Goal: Task Accomplishment & Management: Complete application form

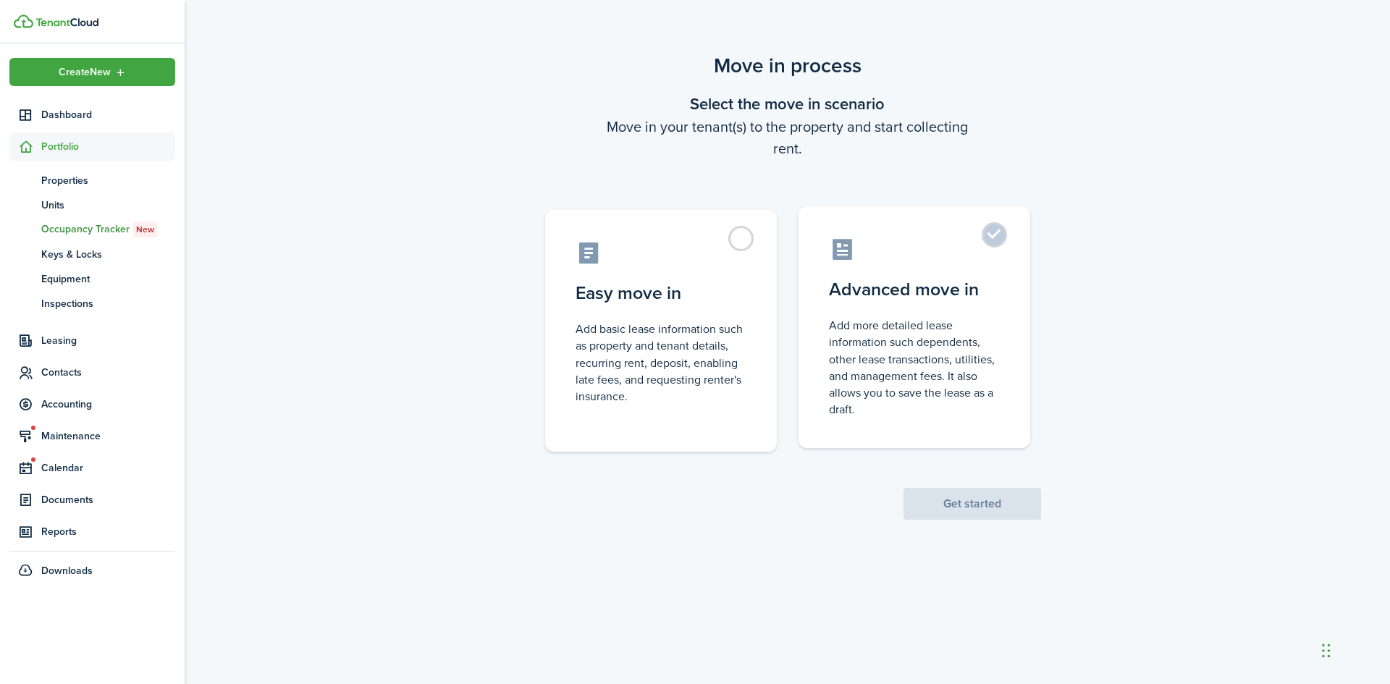
click at [996, 230] on label "Advanced move in Add more detailed lease information such dependents, other lea…" at bounding box center [914, 327] width 232 height 242
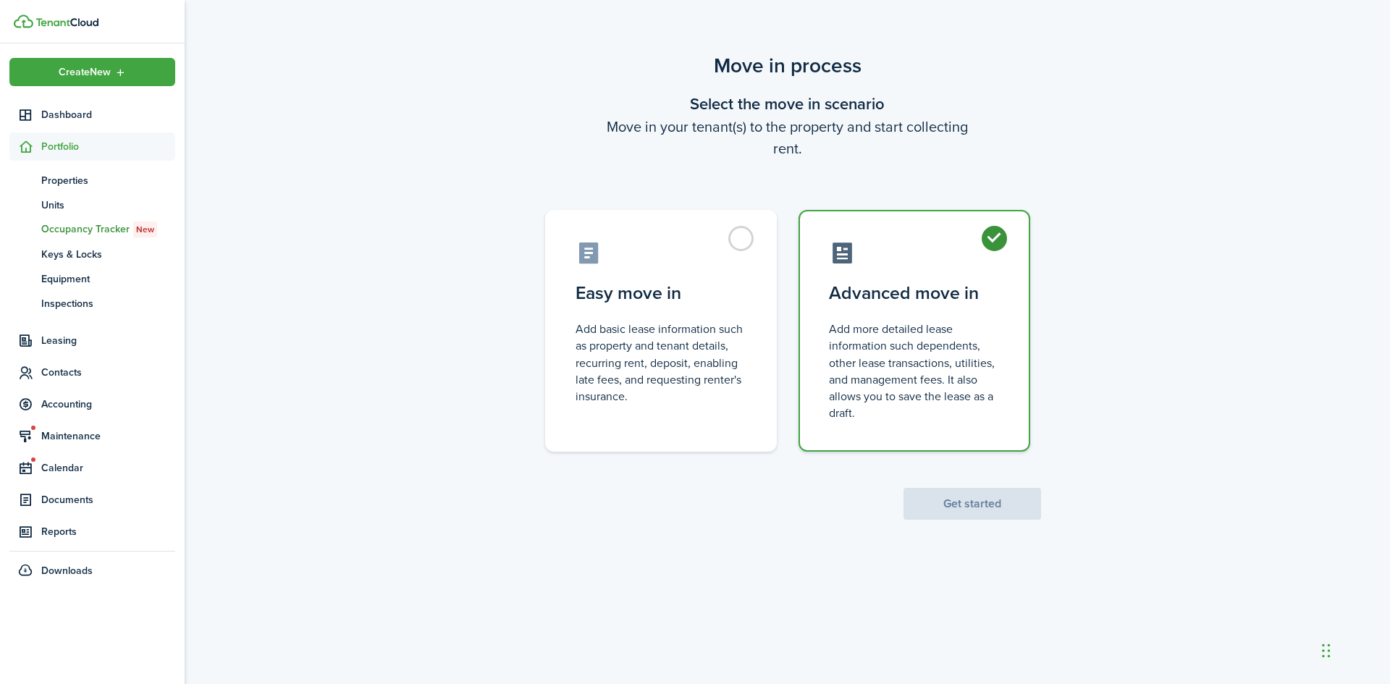
radio input "true"
click at [960, 502] on button "Get started" at bounding box center [972, 504] width 138 height 32
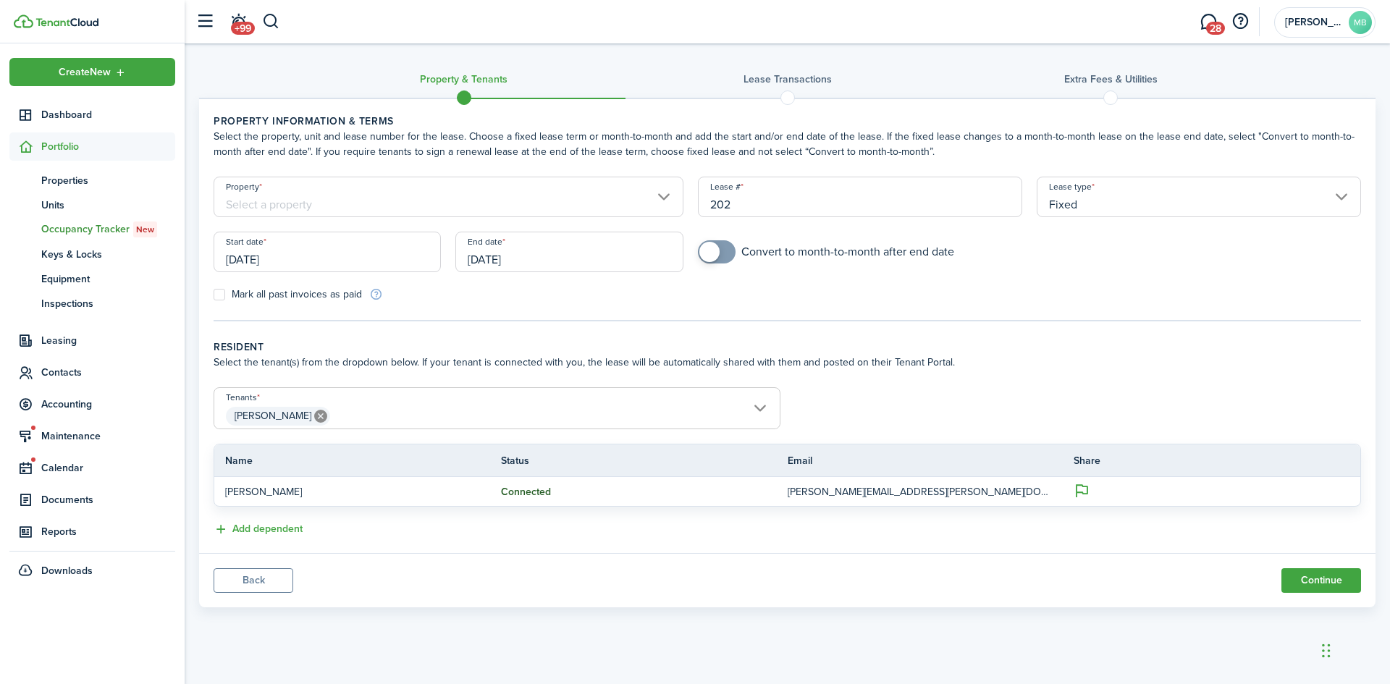
click at [313, 258] on input "[DATE]" at bounding box center [327, 252] width 227 height 41
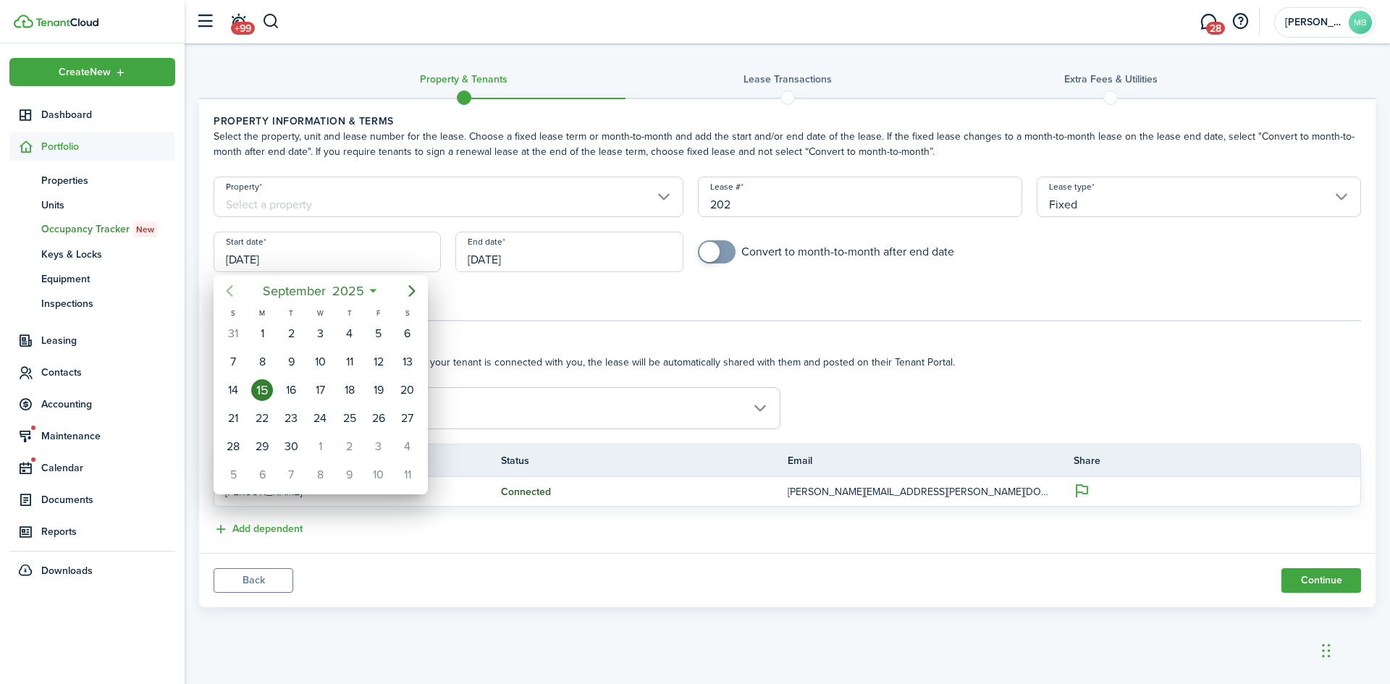
click at [224, 289] on icon "Previous page" at bounding box center [229, 290] width 17 height 17
click at [224, 290] on icon "Previous page" at bounding box center [229, 290] width 17 height 17
click at [291, 384] on div "15" at bounding box center [291, 390] width 22 height 22
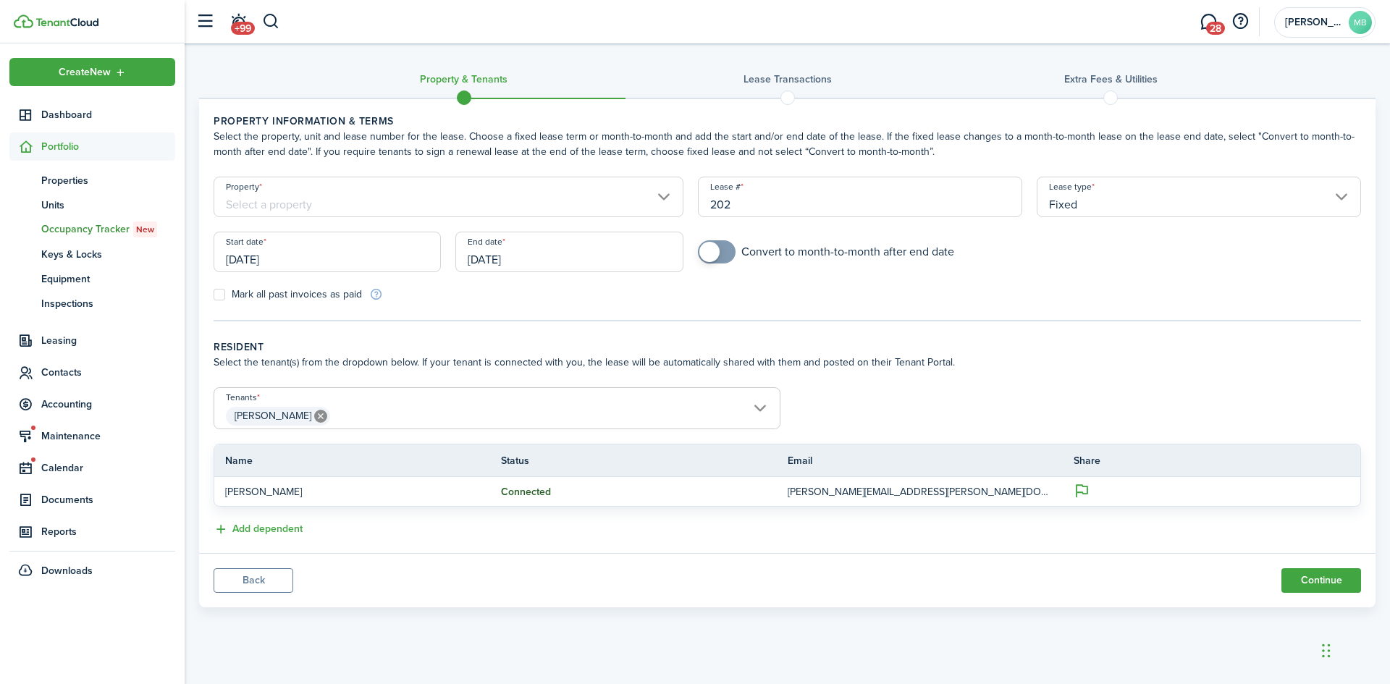
click at [549, 259] on input "[DATE]" at bounding box center [568, 252] width 227 height 41
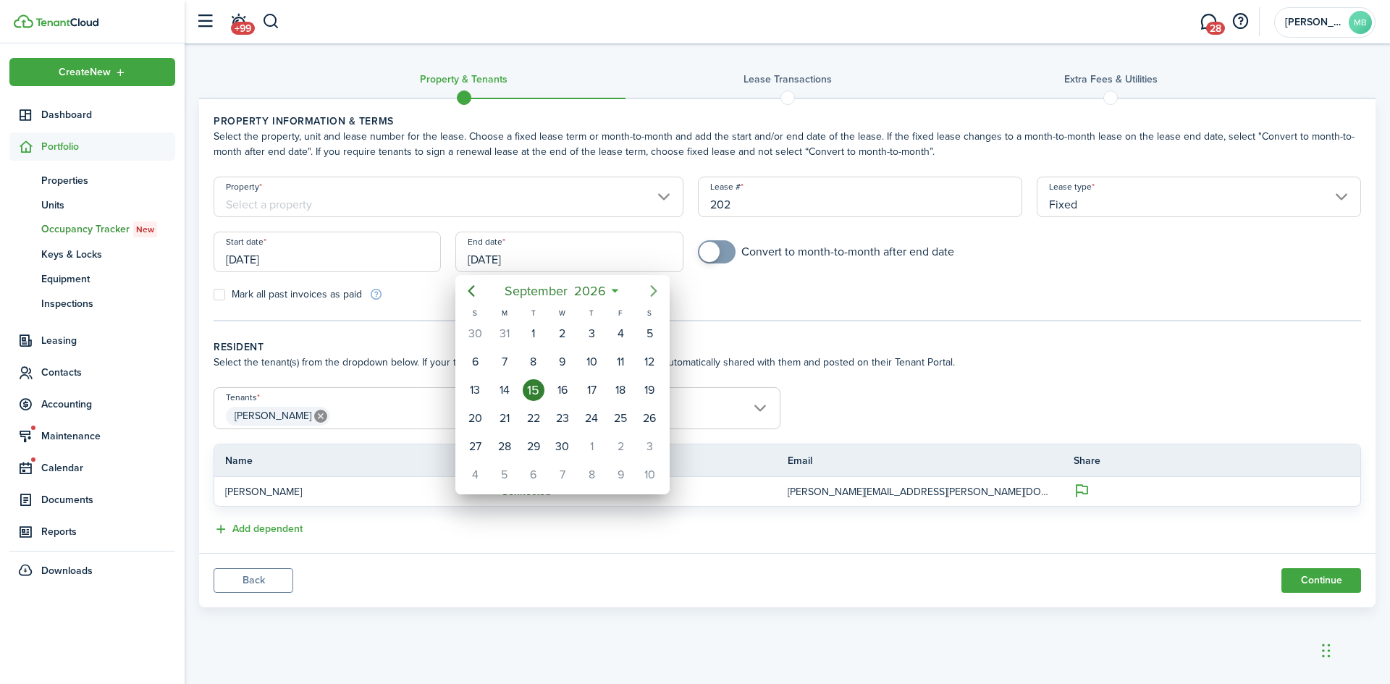
click at [655, 284] on icon "Next page" at bounding box center [653, 290] width 17 height 17
click at [473, 287] on icon "Previous page" at bounding box center [471, 291] width 7 height 12
click at [360, 250] on div at bounding box center [694, 342] width 1621 height 916
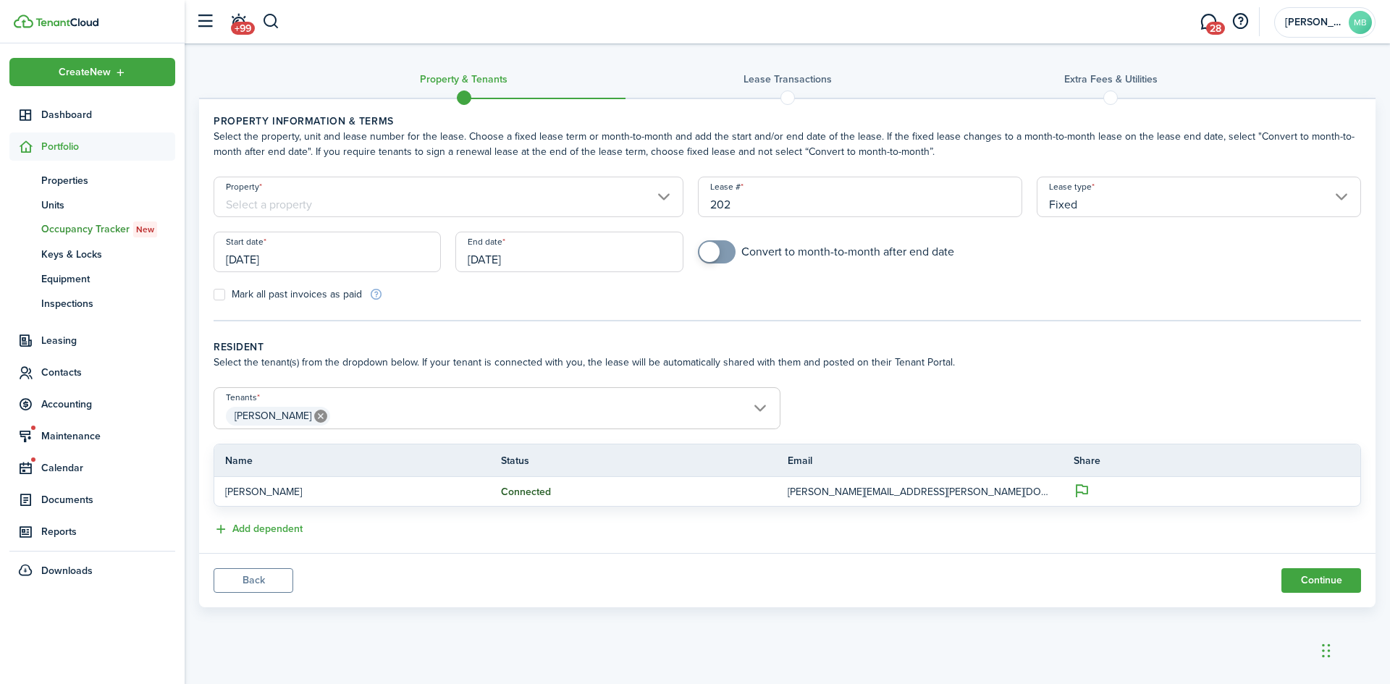
click at [324, 255] on input "[DATE]" at bounding box center [327, 252] width 227 height 41
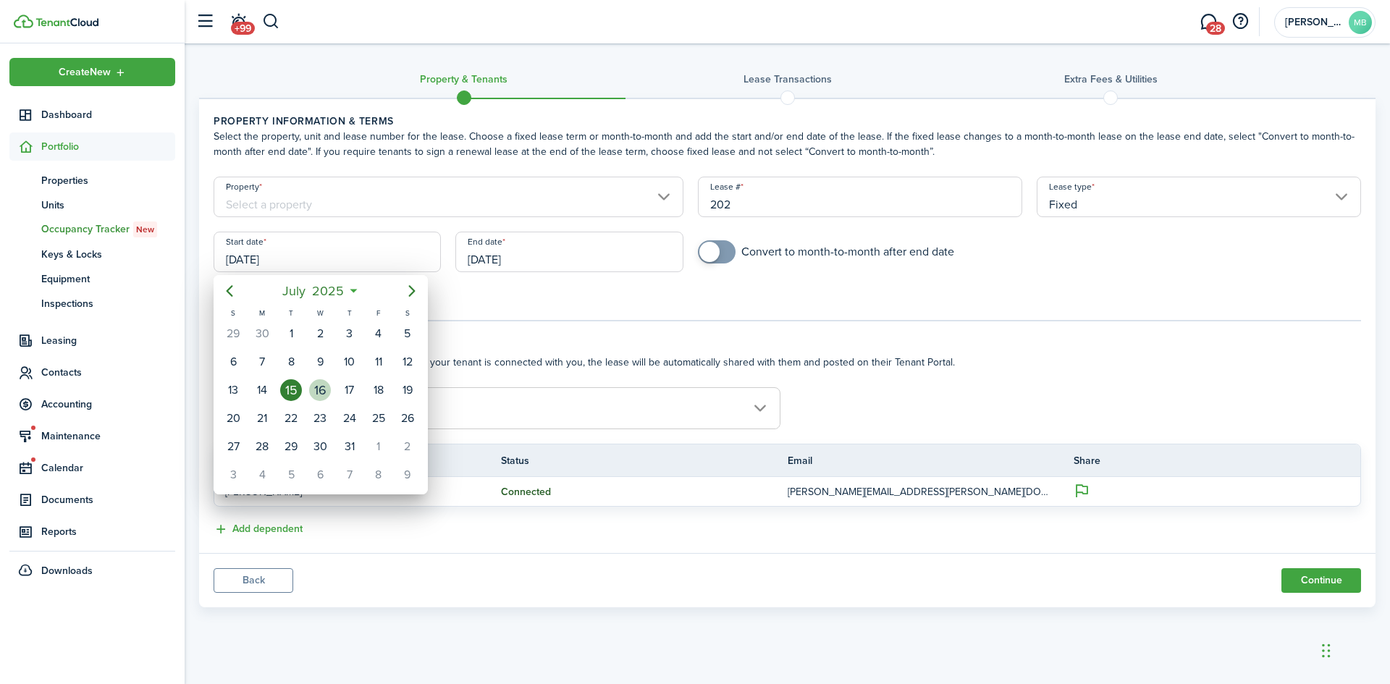
click at [318, 384] on div "16" at bounding box center [320, 390] width 22 height 22
type input "[DATE]"
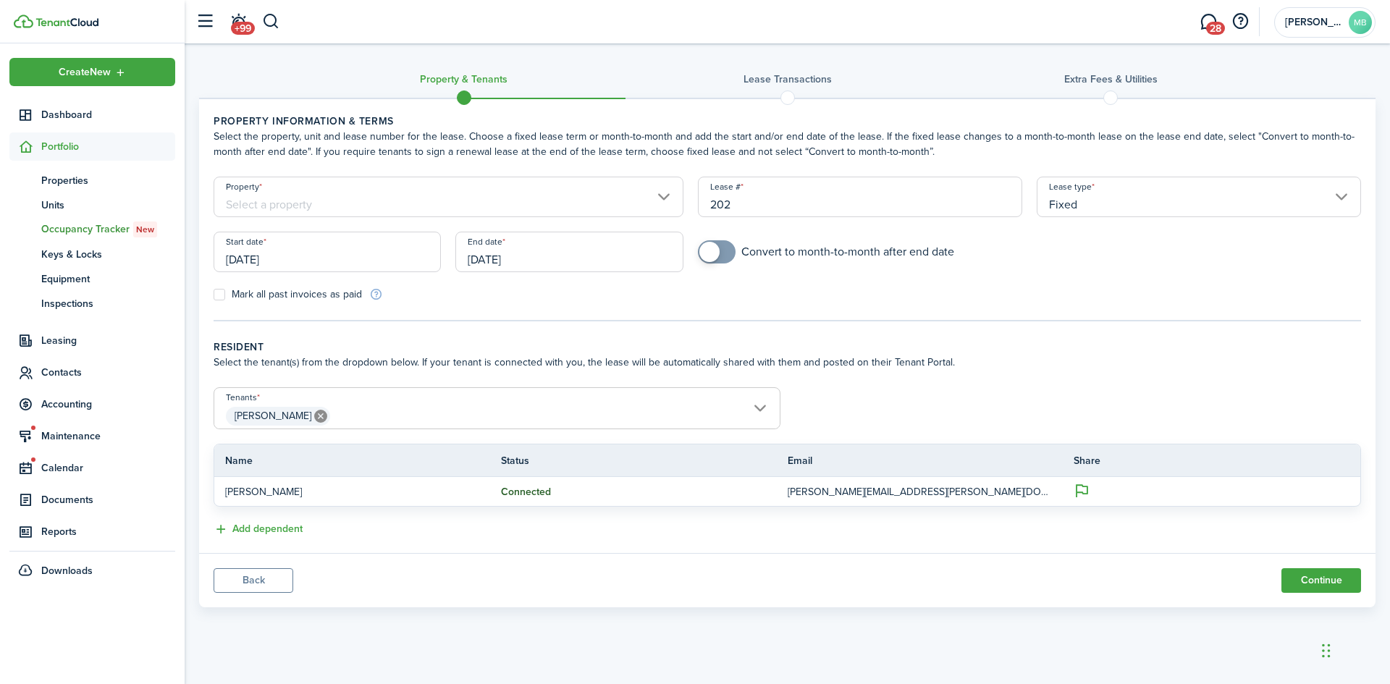
click at [551, 253] on input "[DATE]" at bounding box center [568, 252] width 227 height 41
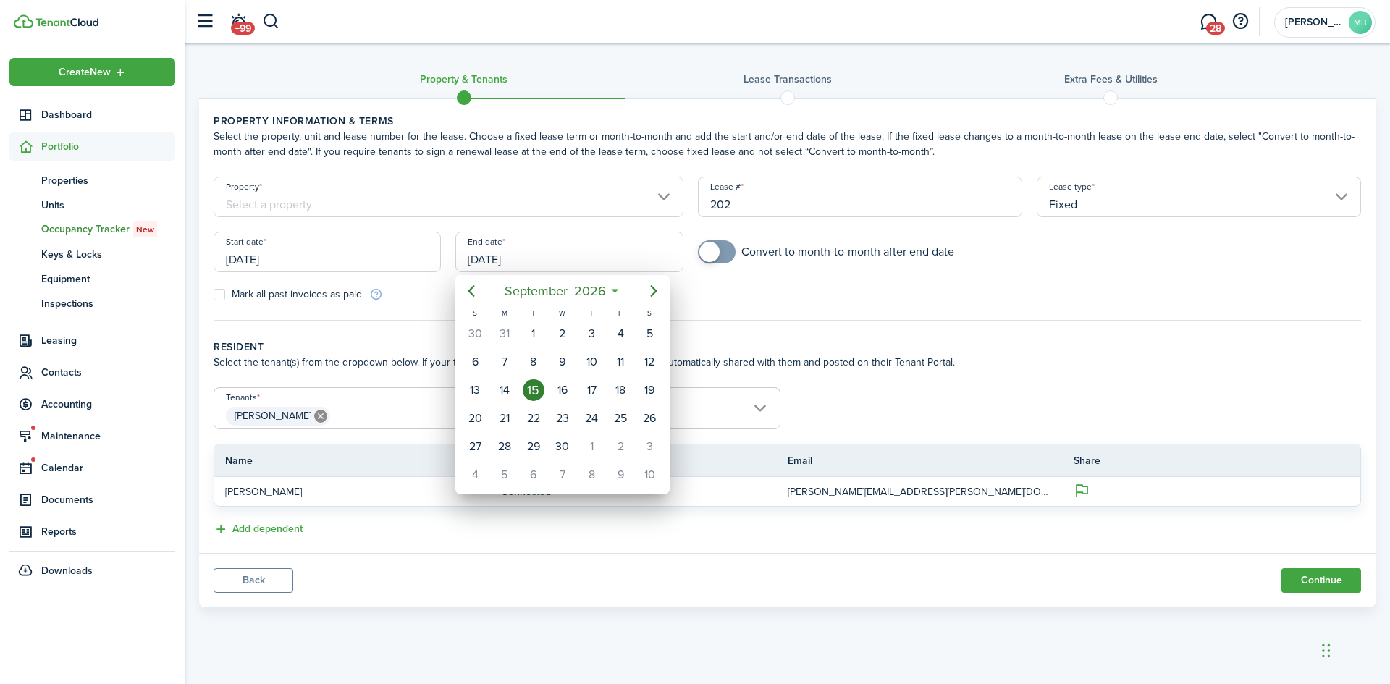
click at [535, 391] on div "15" at bounding box center [534, 390] width 22 height 22
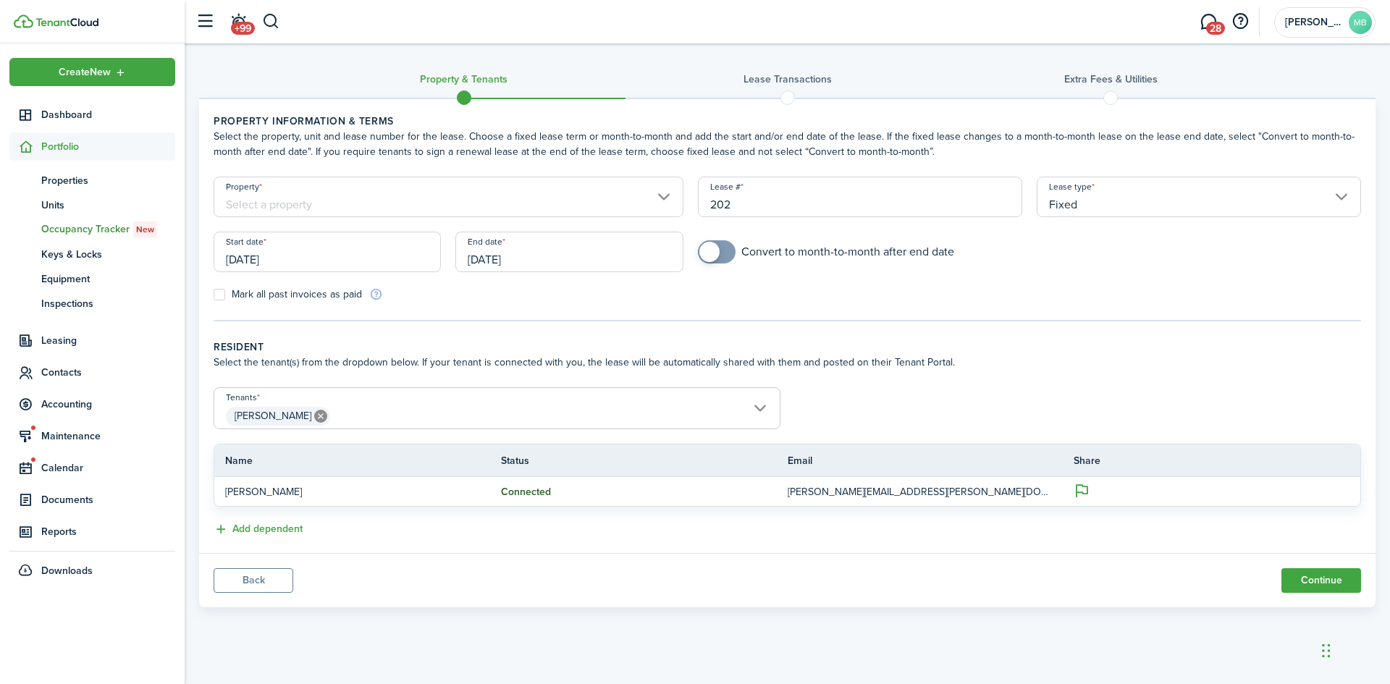
checkbox input "true"
click at [714, 249] on span at bounding box center [709, 252] width 20 height 20
click at [1313, 574] on button "Continue" at bounding box center [1321, 580] width 80 height 25
click at [1316, 575] on button "Continue" at bounding box center [1321, 580] width 80 height 25
click at [661, 193] on input "Property" at bounding box center [449, 197] width 470 height 41
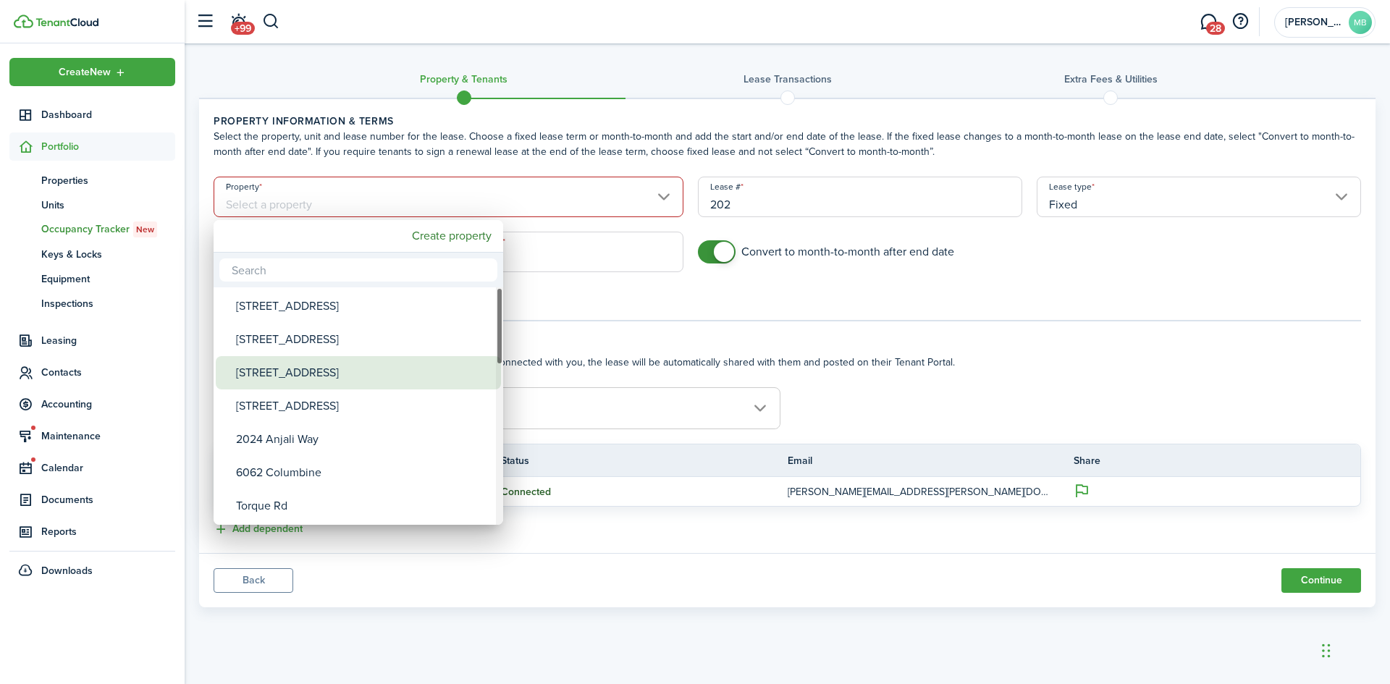
click at [291, 369] on div "[STREET_ADDRESS]" at bounding box center [364, 372] width 256 height 33
type input "[STREET_ADDRESS]"
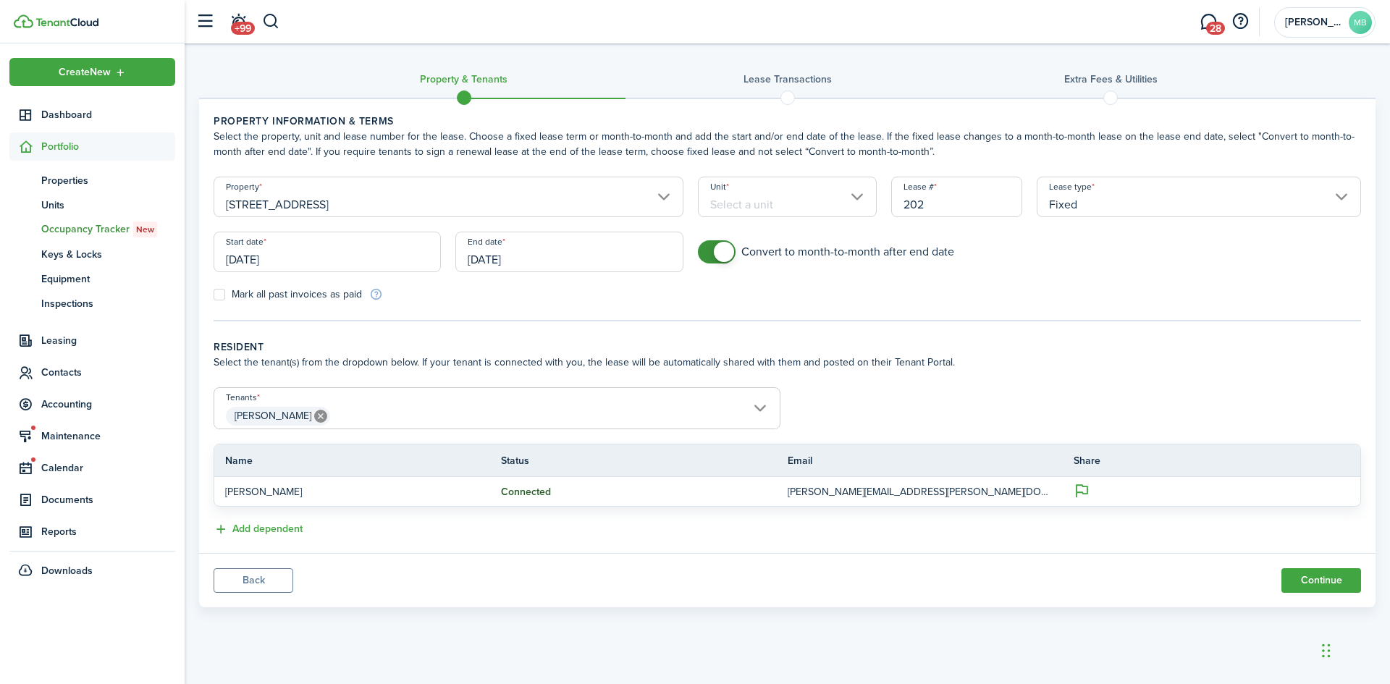
click at [865, 193] on input "Unit" at bounding box center [787, 197] width 179 height 41
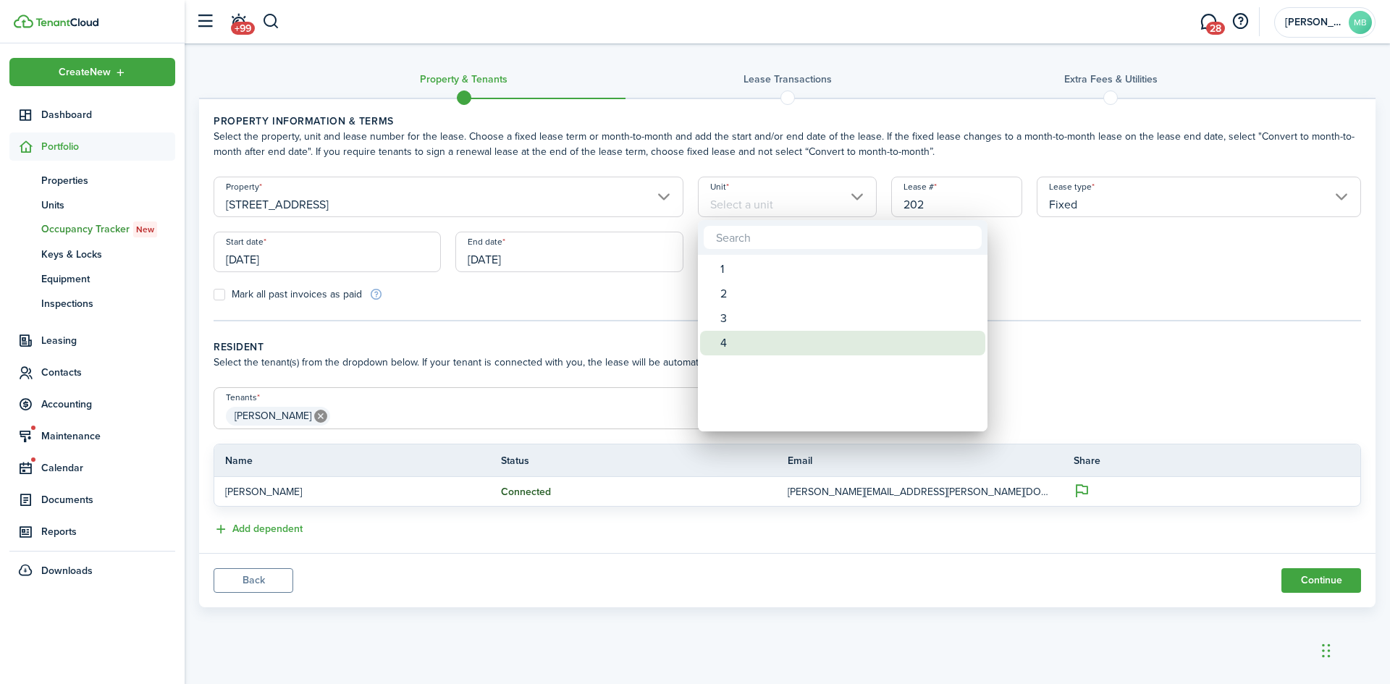
click at [742, 341] on div "4" at bounding box center [848, 343] width 256 height 25
type input "4"
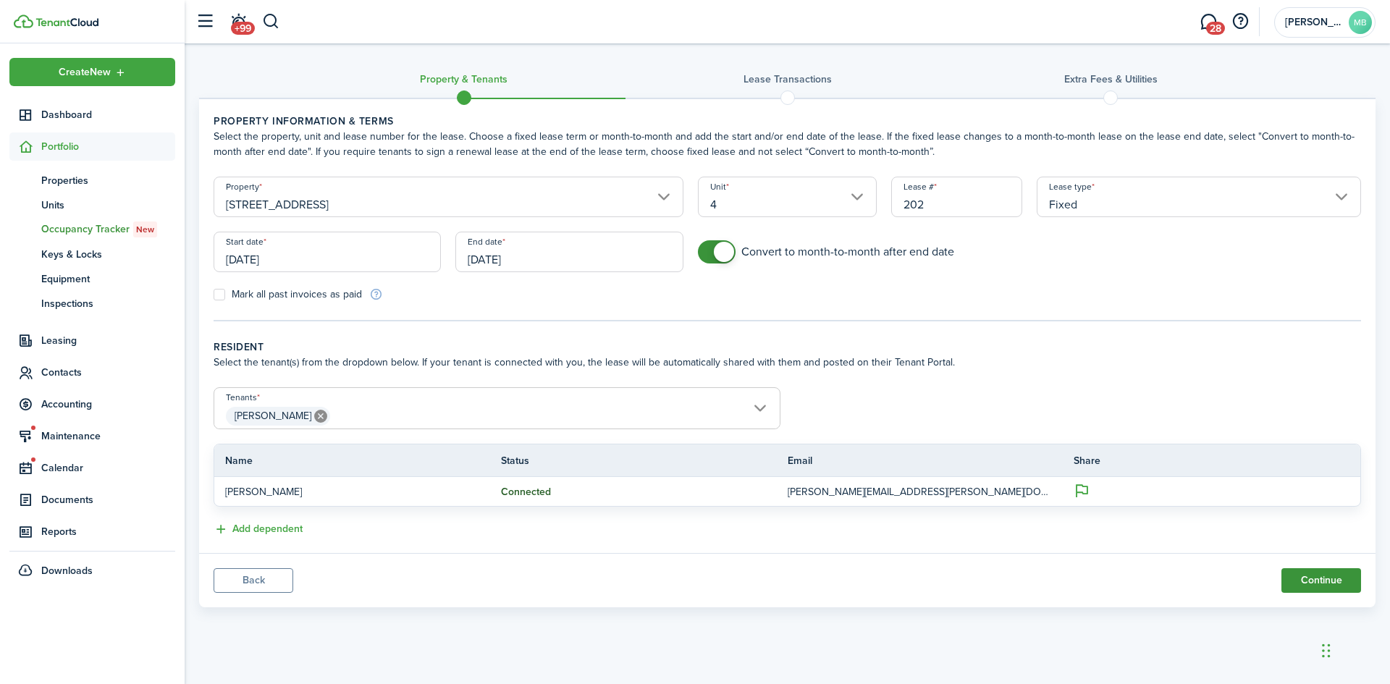
click at [1314, 580] on button "Continue" at bounding box center [1321, 580] width 80 height 25
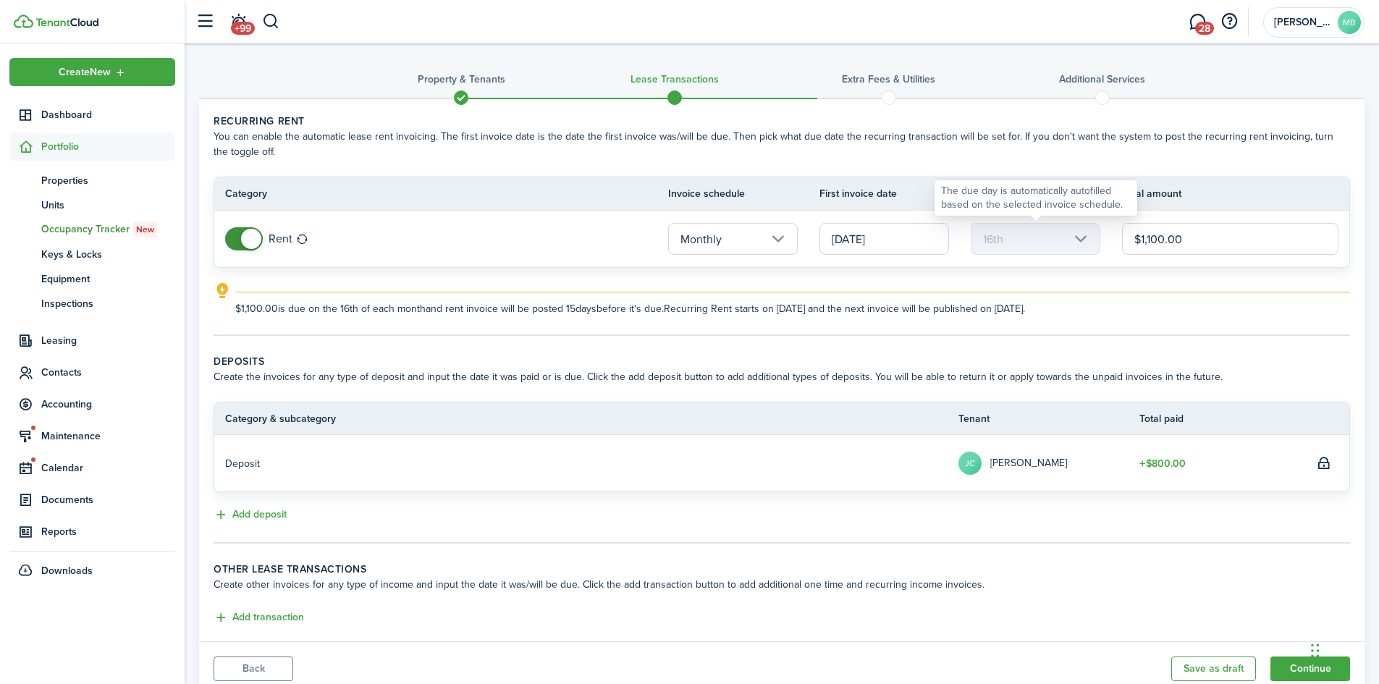
click at [1082, 241] on mbsc-scroller "16th" at bounding box center [1036, 239] width 130 height 32
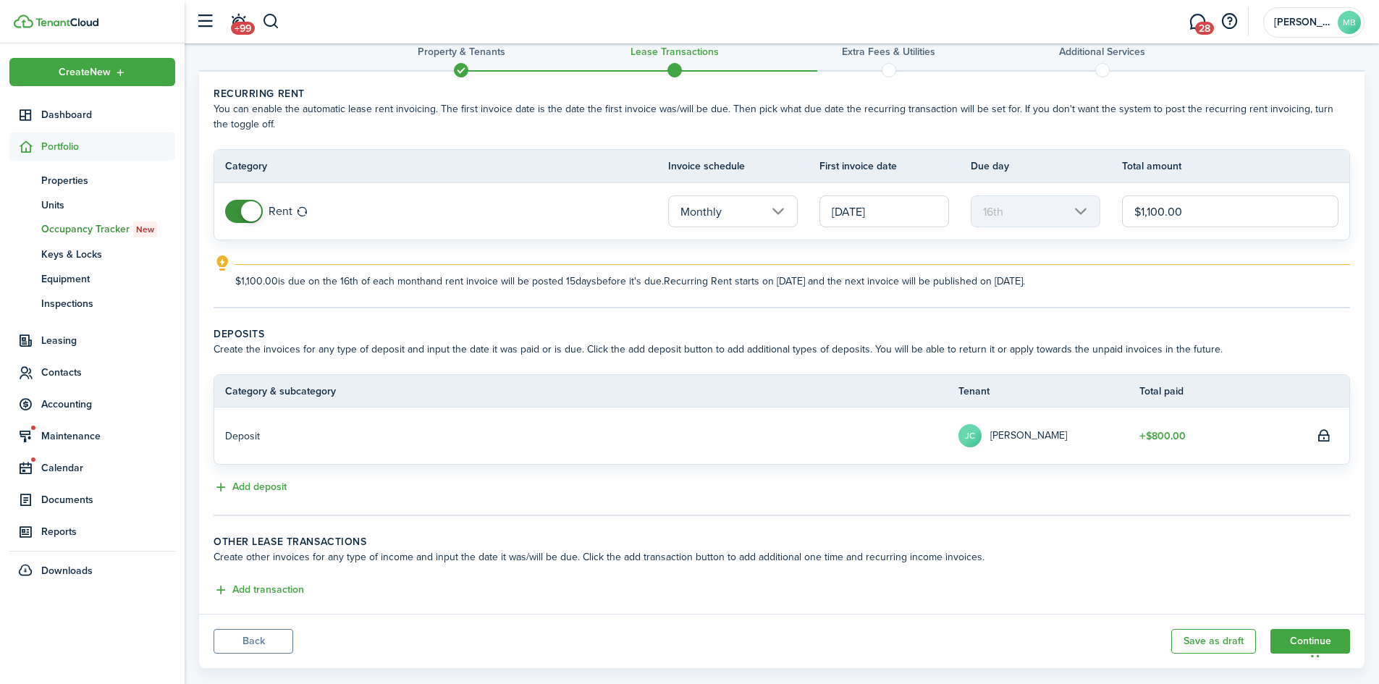
scroll to position [51, 0]
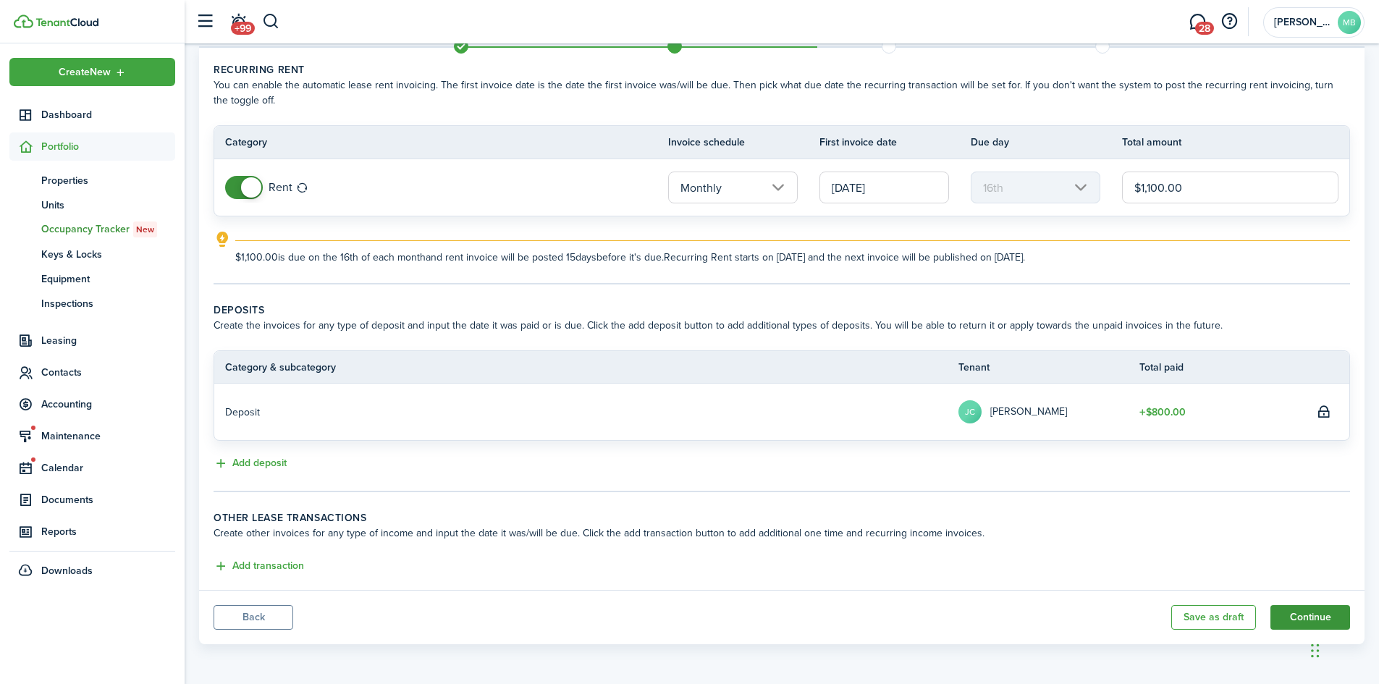
click at [1299, 608] on button "Continue" at bounding box center [1310, 617] width 80 height 25
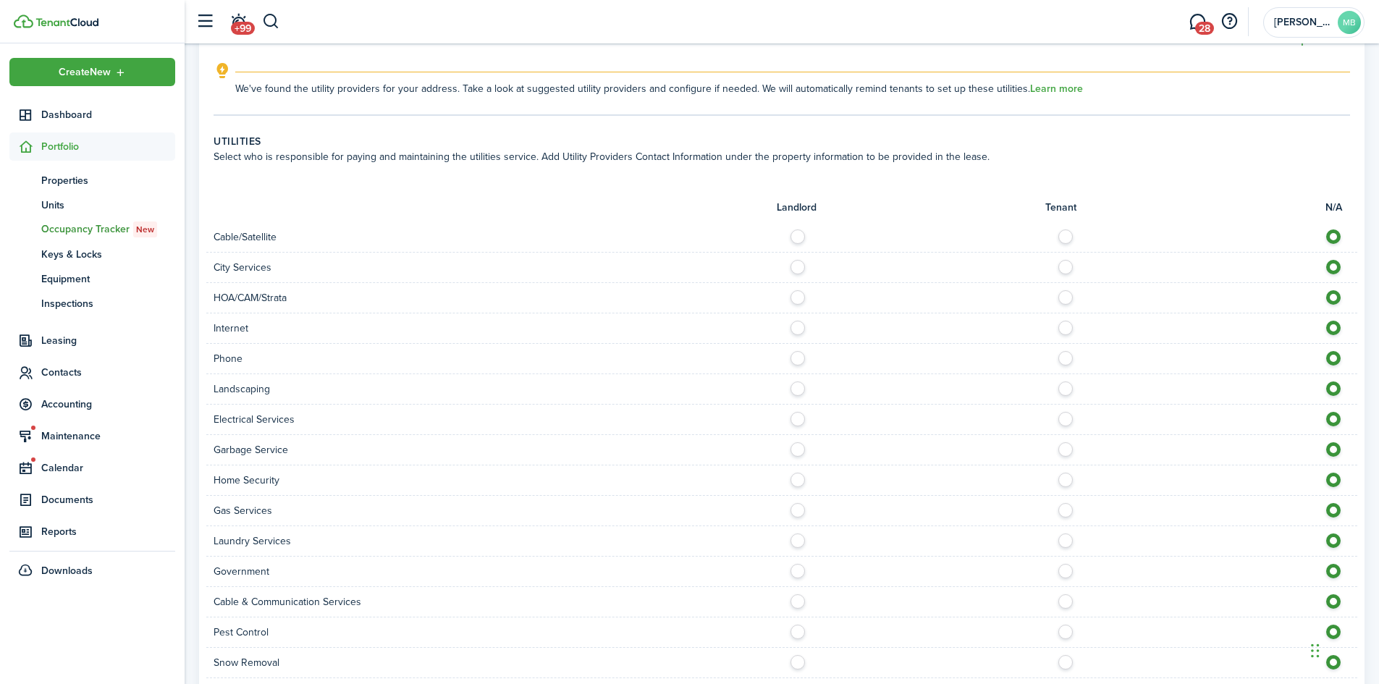
scroll to position [967, 0]
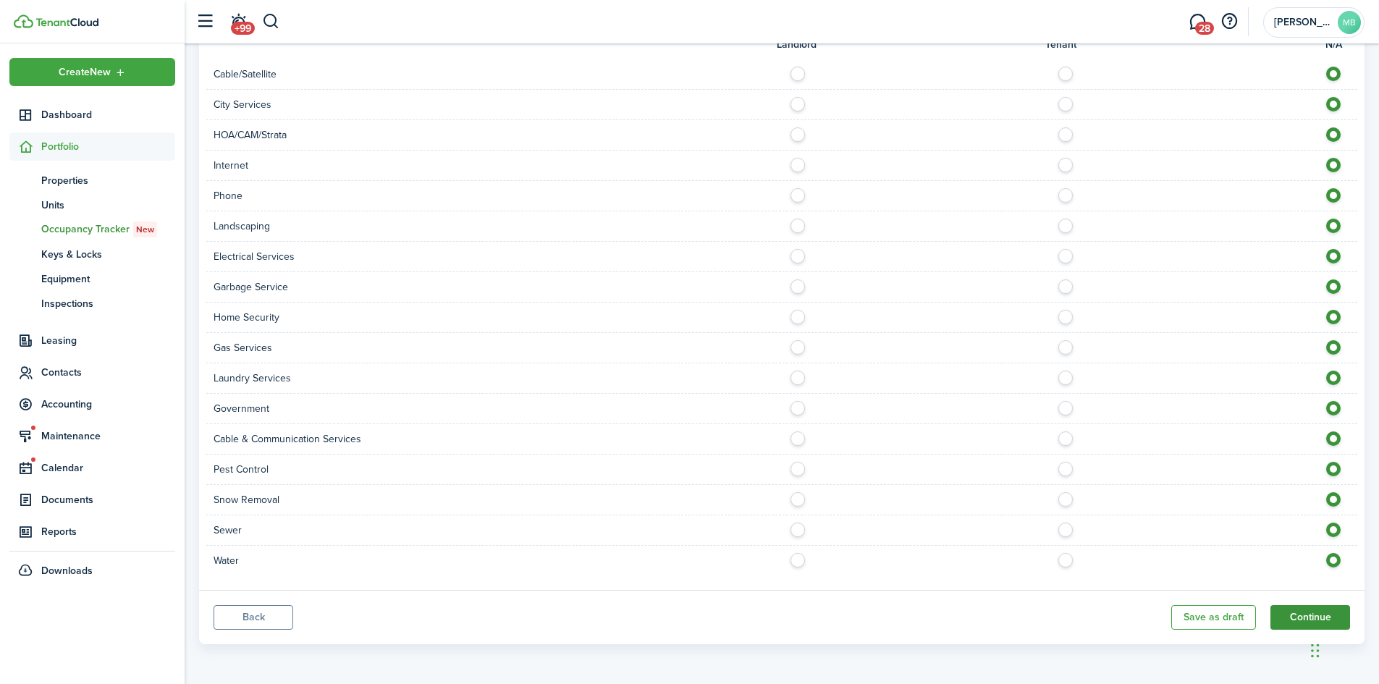
click at [1294, 614] on button "Continue" at bounding box center [1310, 617] width 80 height 25
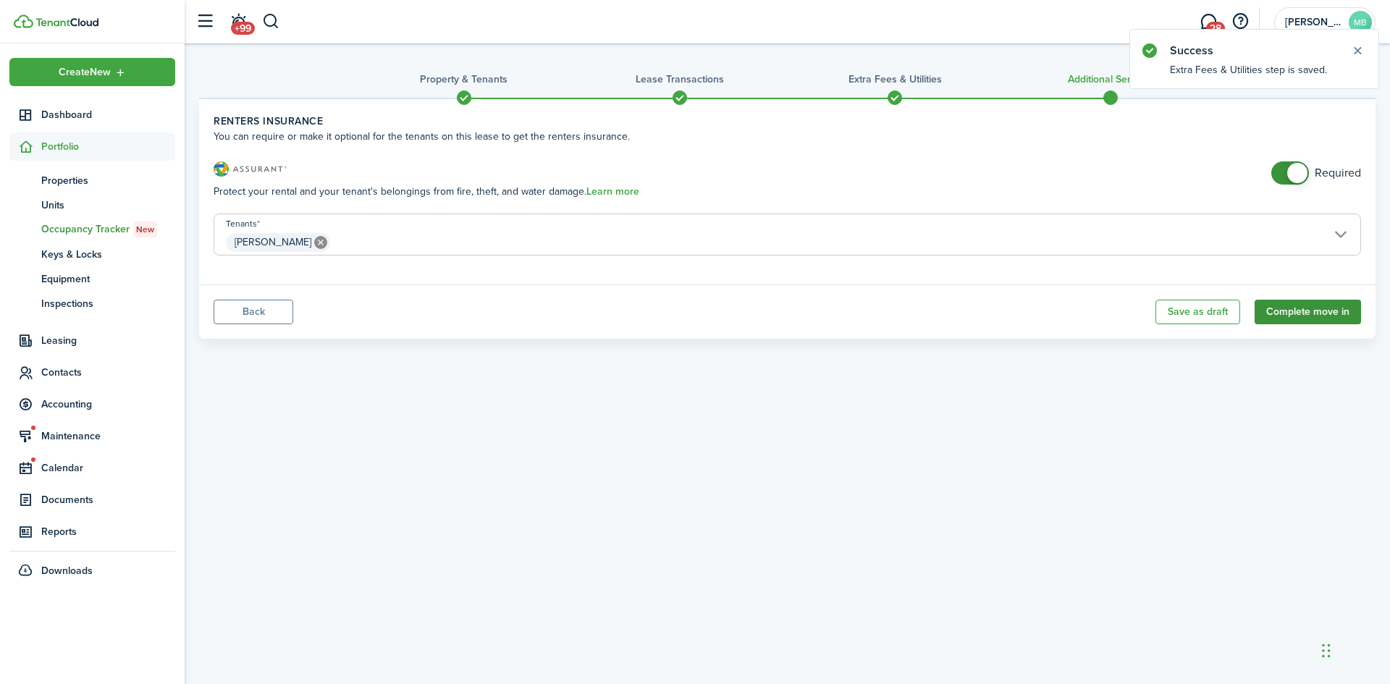
click at [1295, 308] on button "Complete move in" at bounding box center [1307, 312] width 106 height 25
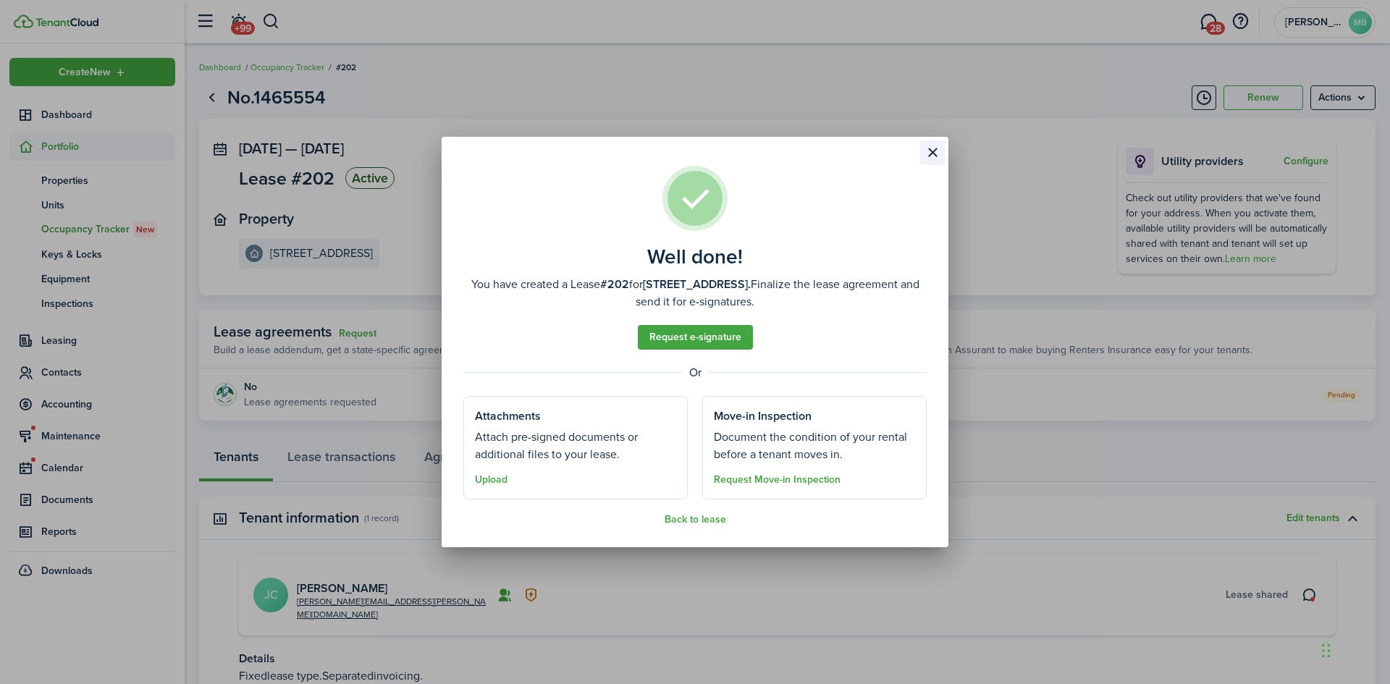
click at [928, 148] on button "Close modal" at bounding box center [932, 152] width 25 height 25
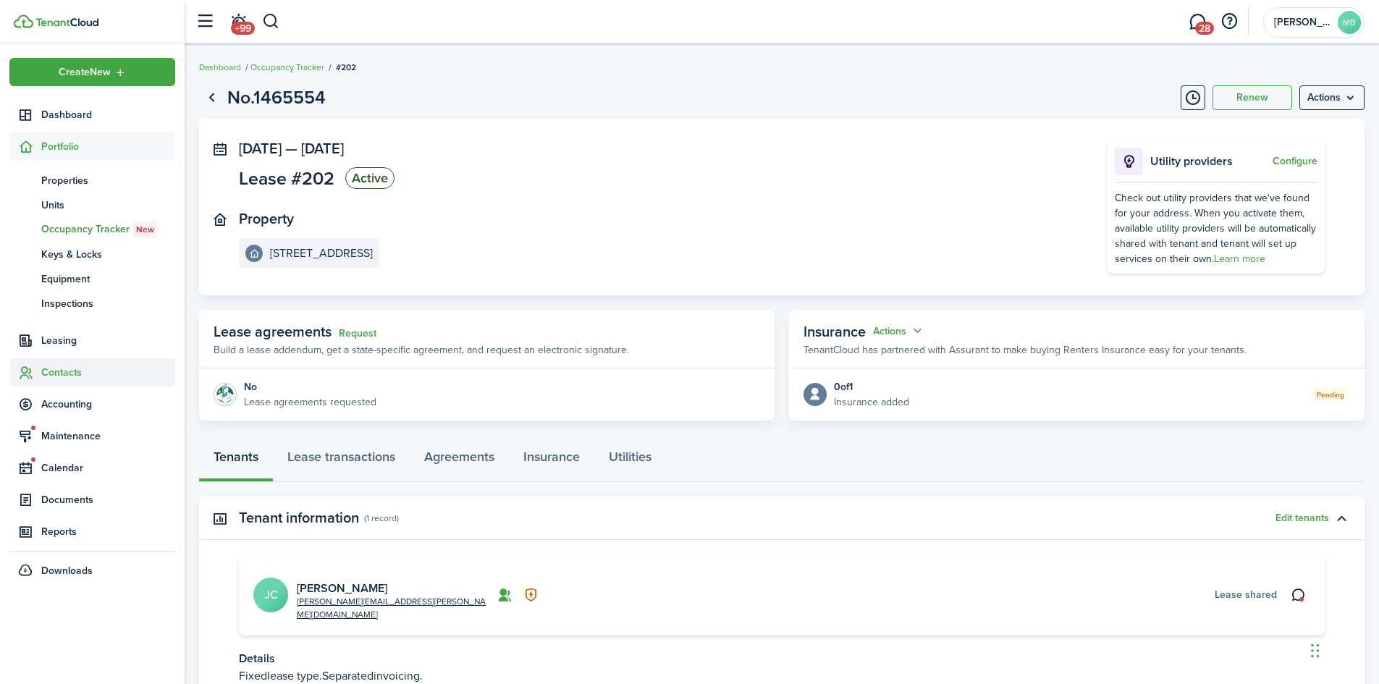
click at [50, 369] on span "Contacts" at bounding box center [108, 372] width 134 height 15
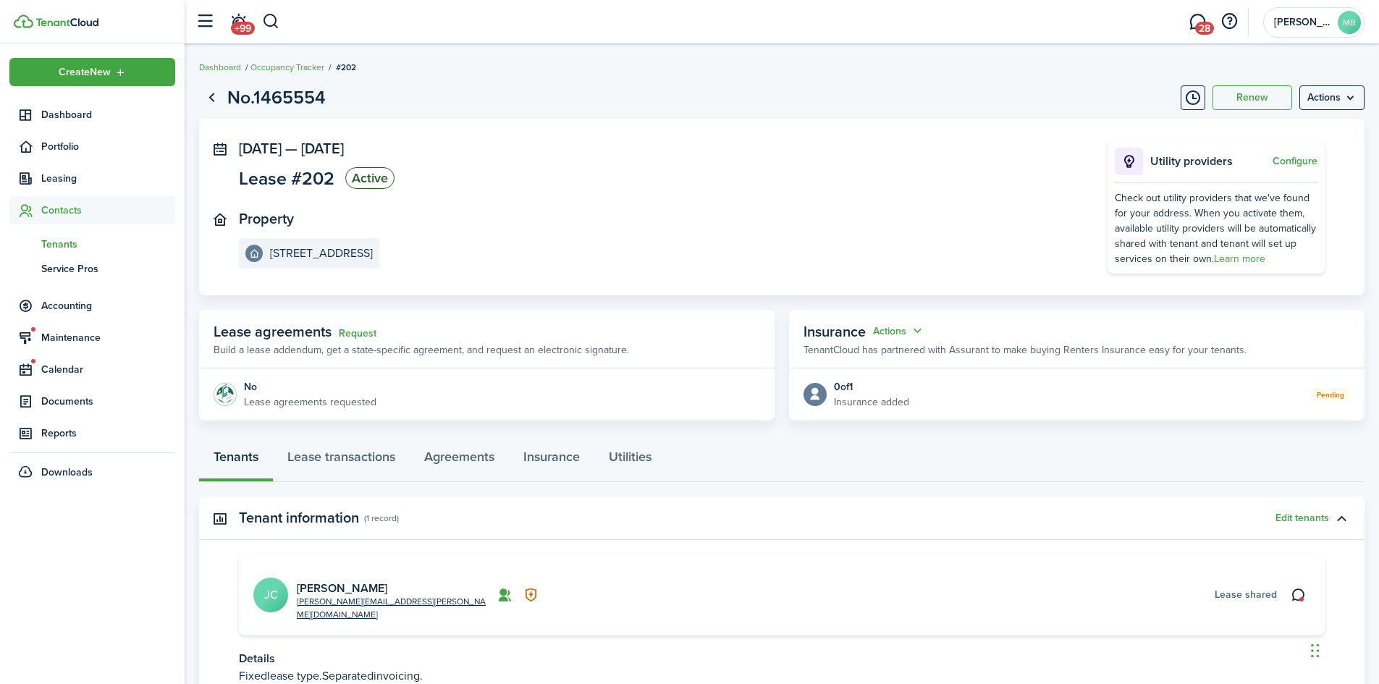
click at [69, 241] on span "Tenants" at bounding box center [108, 244] width 134 height 15
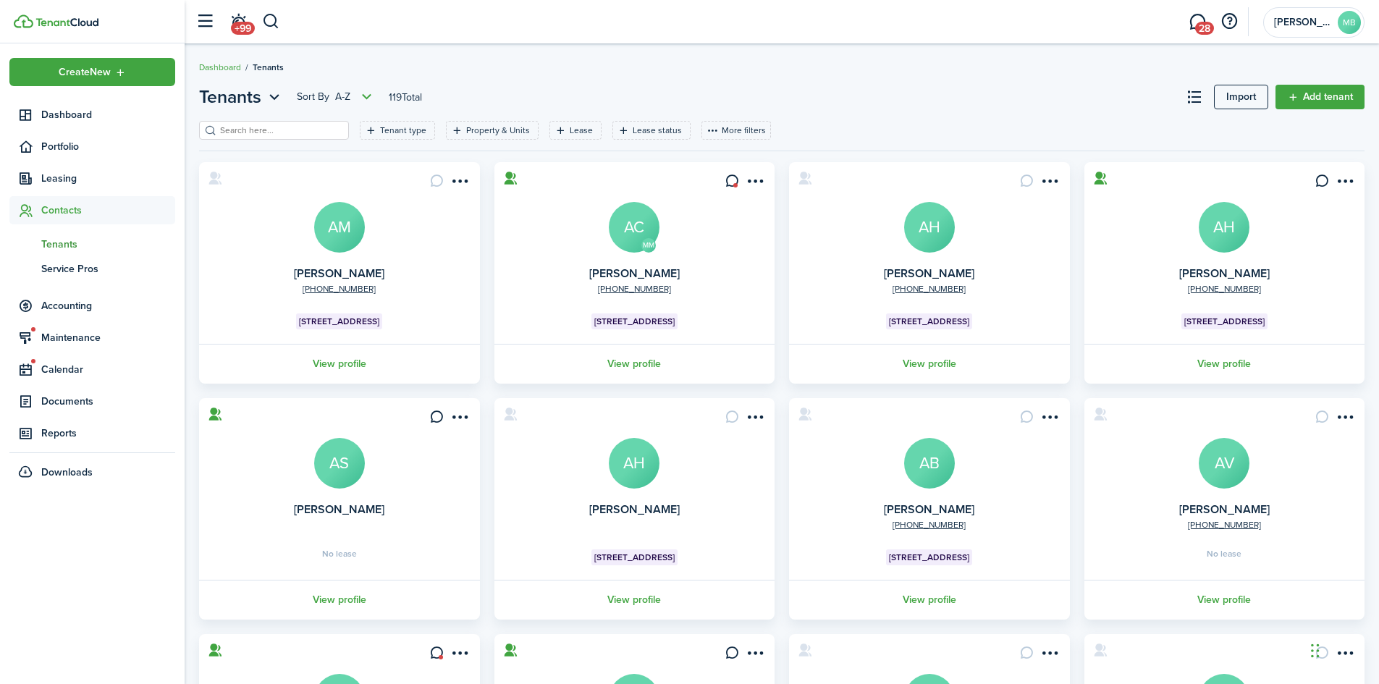
drag, startPoint x: 287, startPoint y: 127, endPoint x: 300, endPoint y: 126, distance: 13.1
click at [294, 129] on input "search" at bounding box center [279, 131] width 127 height 14
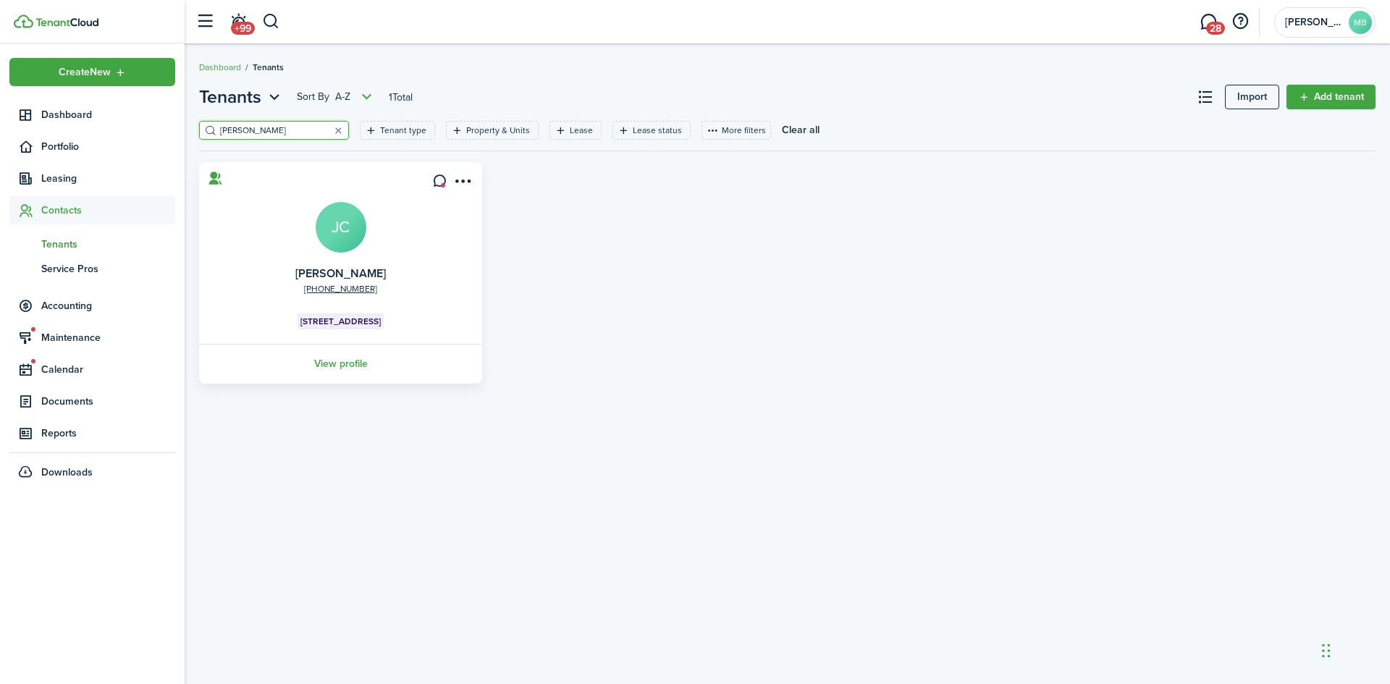
type input "[PERSON_NAME]"
click at [350, 245] on avatar-text "JC" at bounding box center [341, 227] width 51 height 51
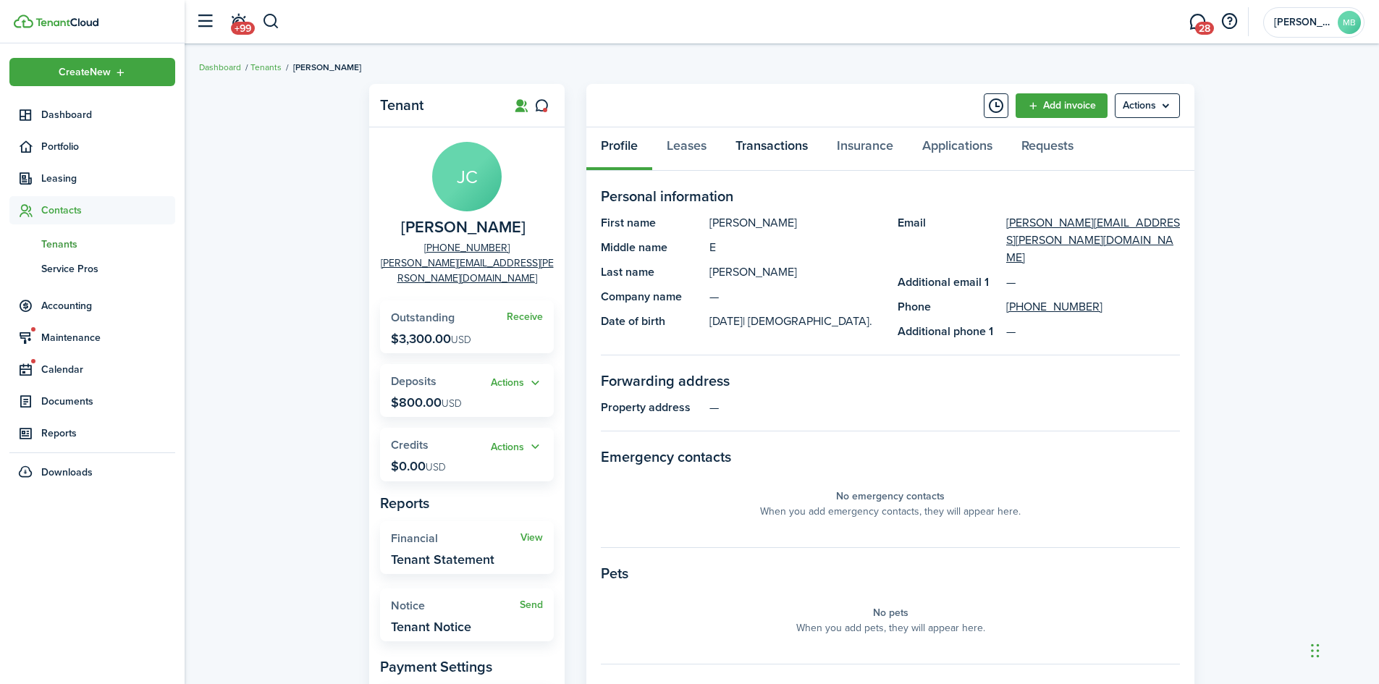
click at [766, 139] on link "Transactions" at bounding box center [771, 148] width 101 height 43
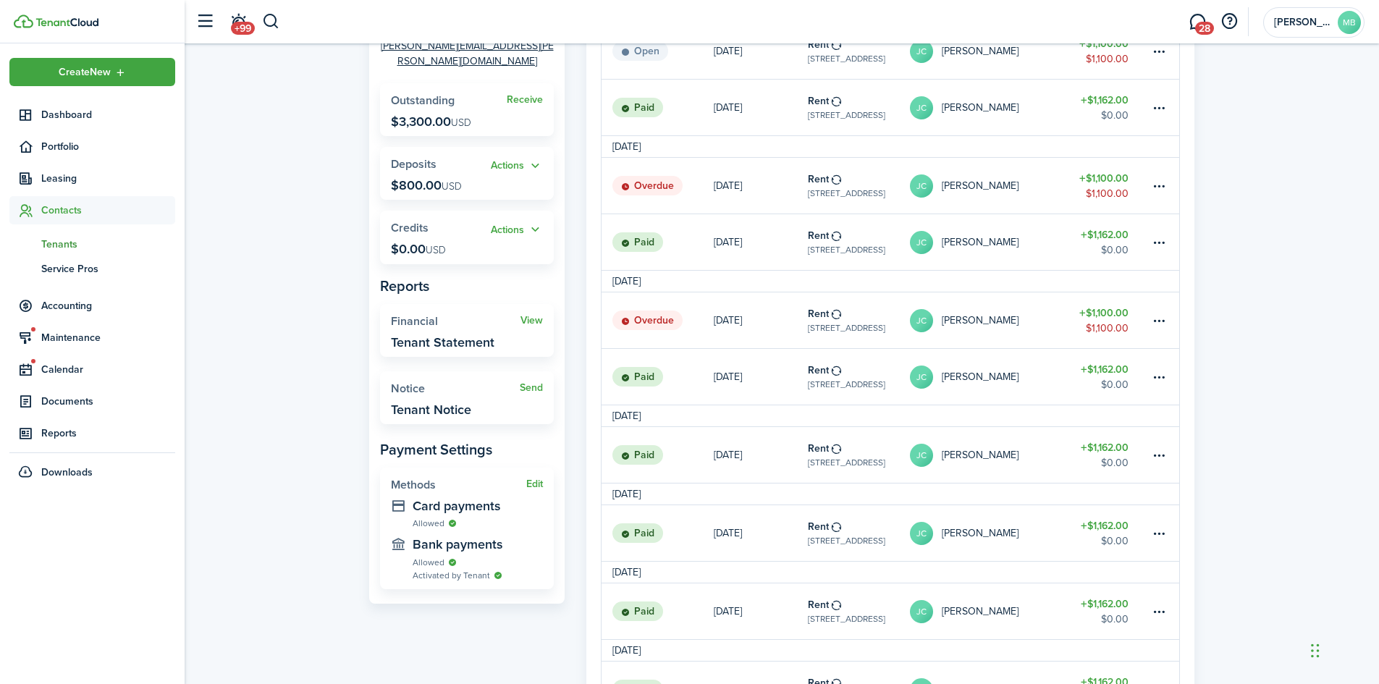
scroll to position [145, 0]
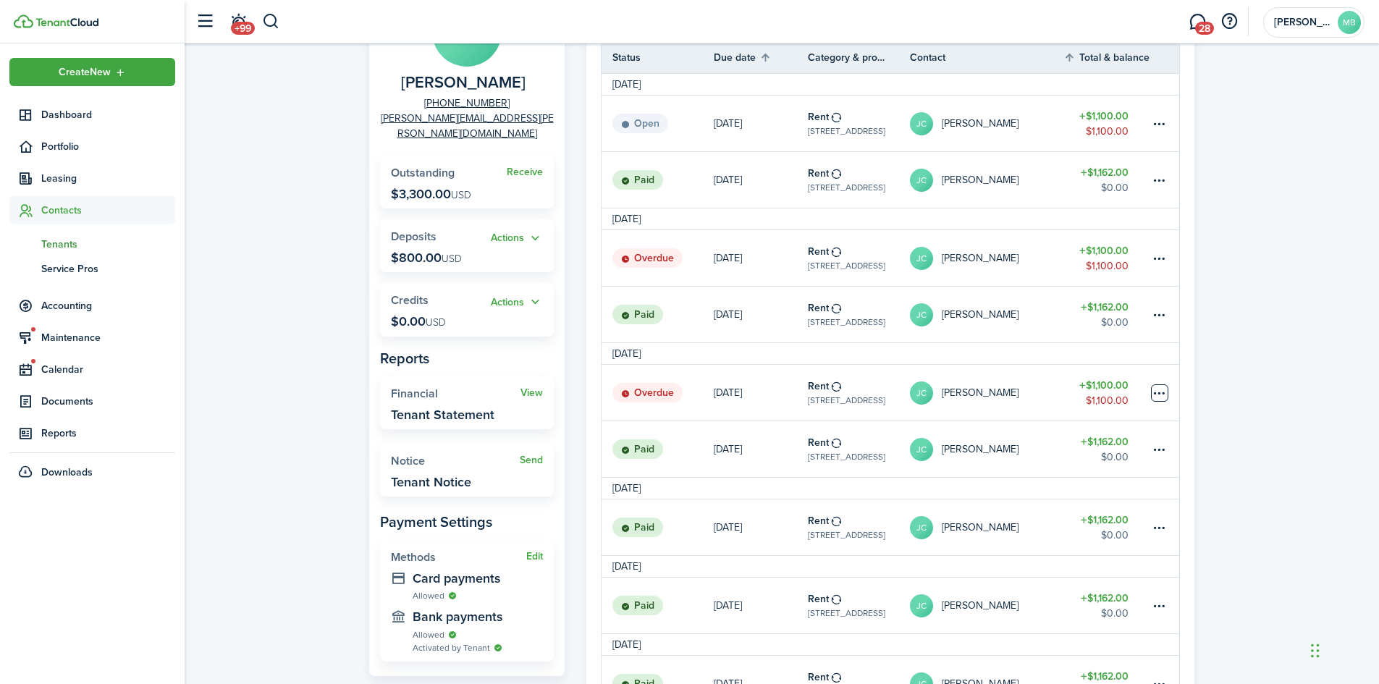
click at [1155, 388] on table-menu-btn-icon at bounding box center [1159, 392] width 17 height 17
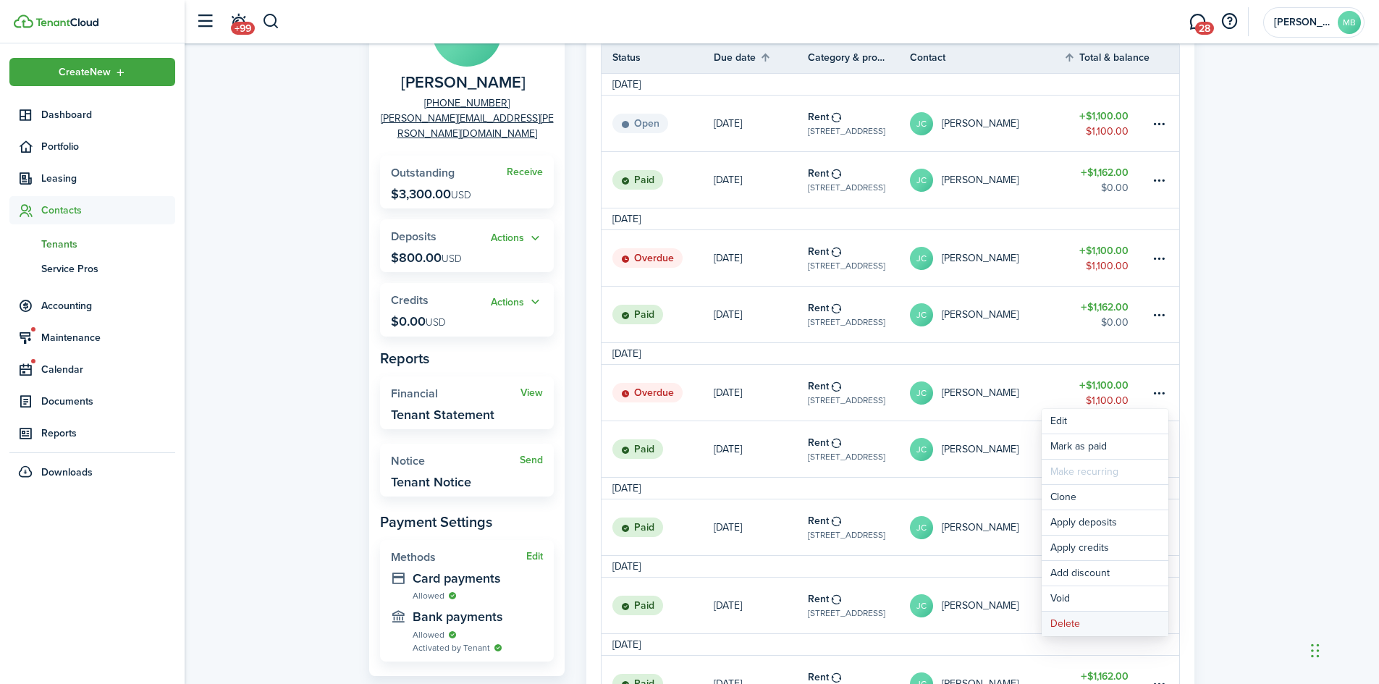
click at [1073, 624] on button "Delete" at bounding box center [1104, 624] width 127 height 25
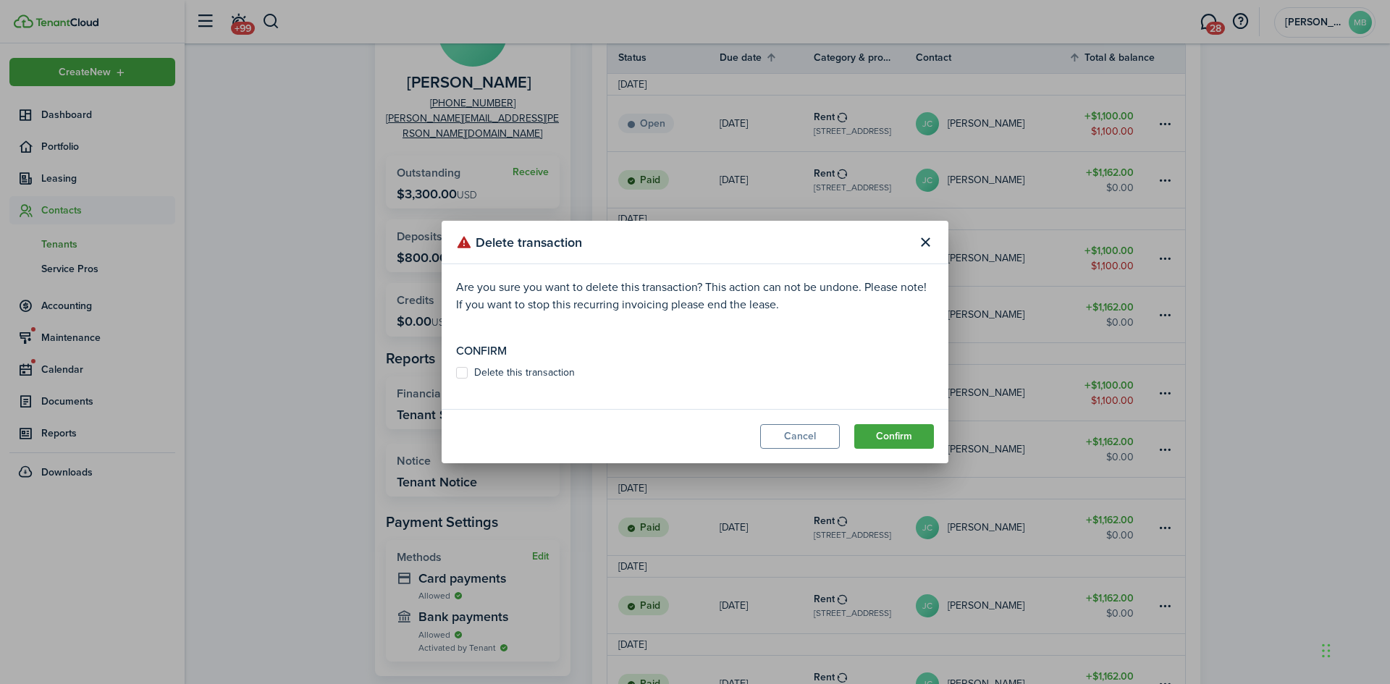
click at [460, 373] on label "Delete this transaction" at bounding box center [515, 373] width 119 height 12
click at [456, 373] on input "Delete this transaction" at bounding box center [455, 373] width 1 height 1
checkbox input "true"
click at [903, 436] on button "Confirm" at bounding box center [894, 436] width 80 height 25
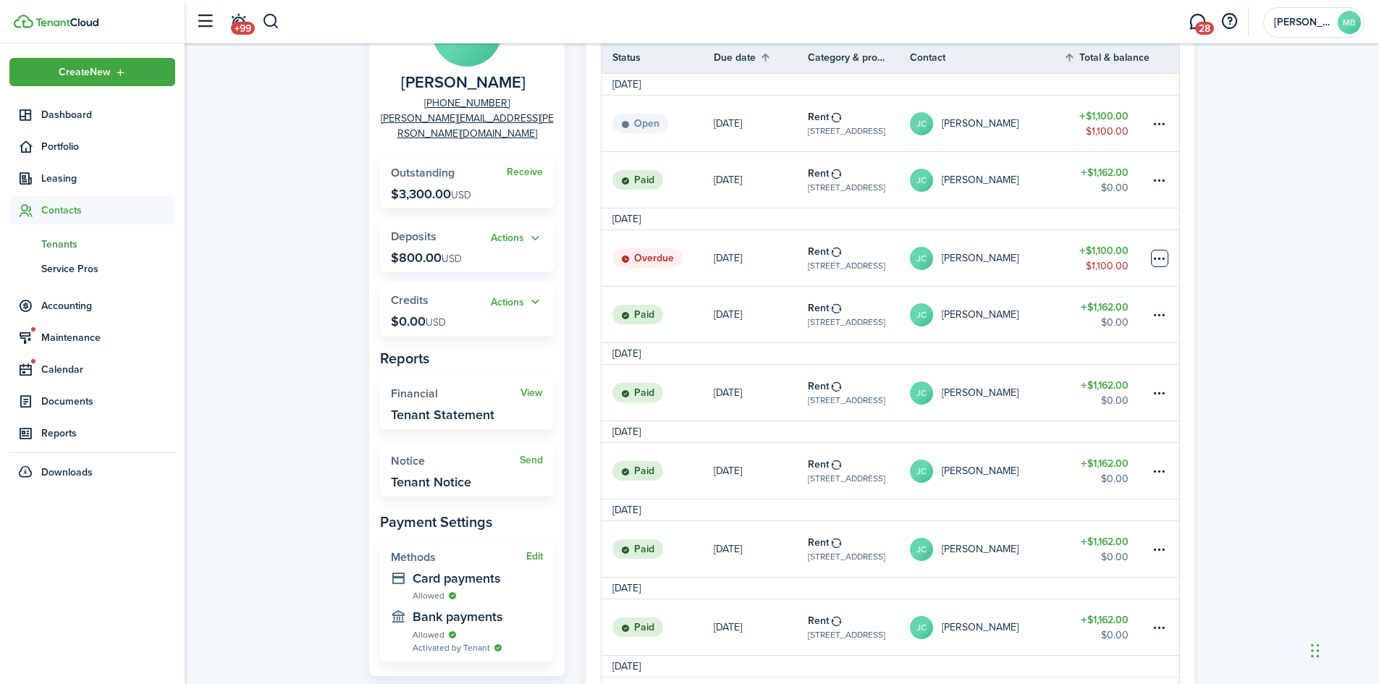
click at [1157, 257] on table-menu-btn-icon at bounding box center [1159, 258] width 17 height 17
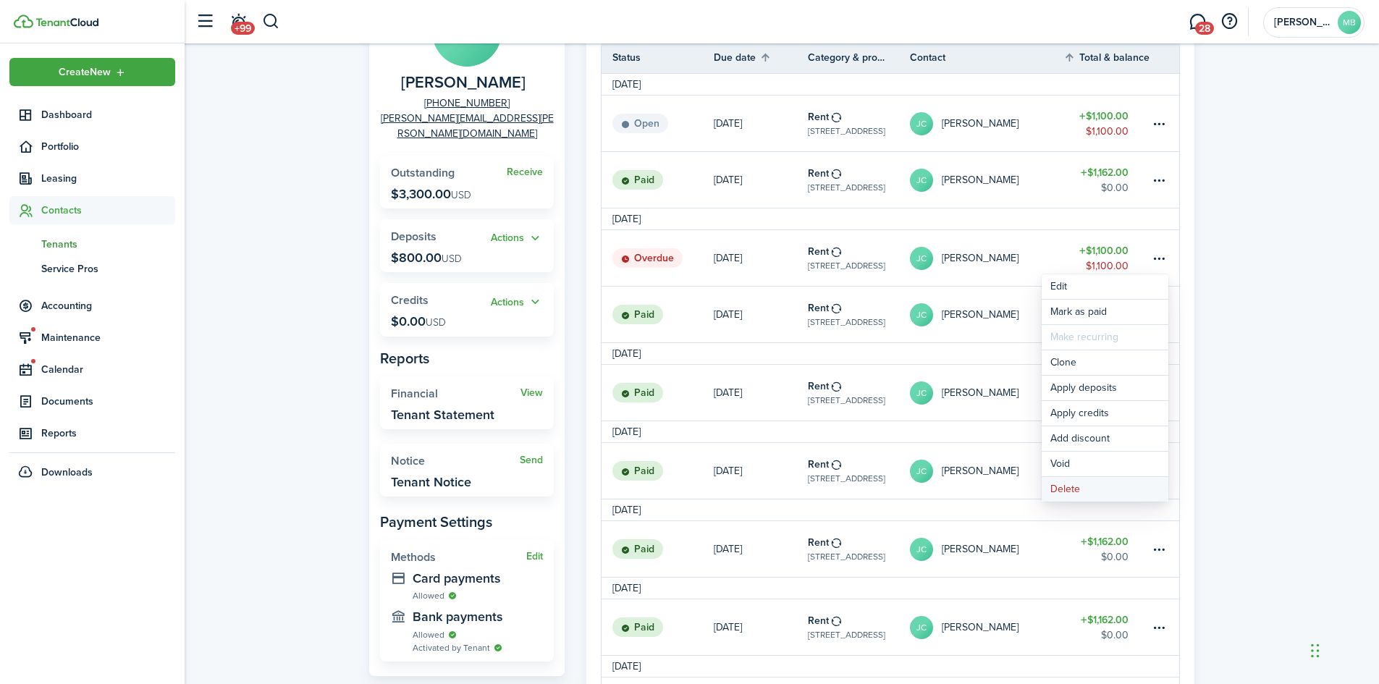
click at [1078, 490] on button "Delete" at bounding box center [1104, 489] width 127 height 25
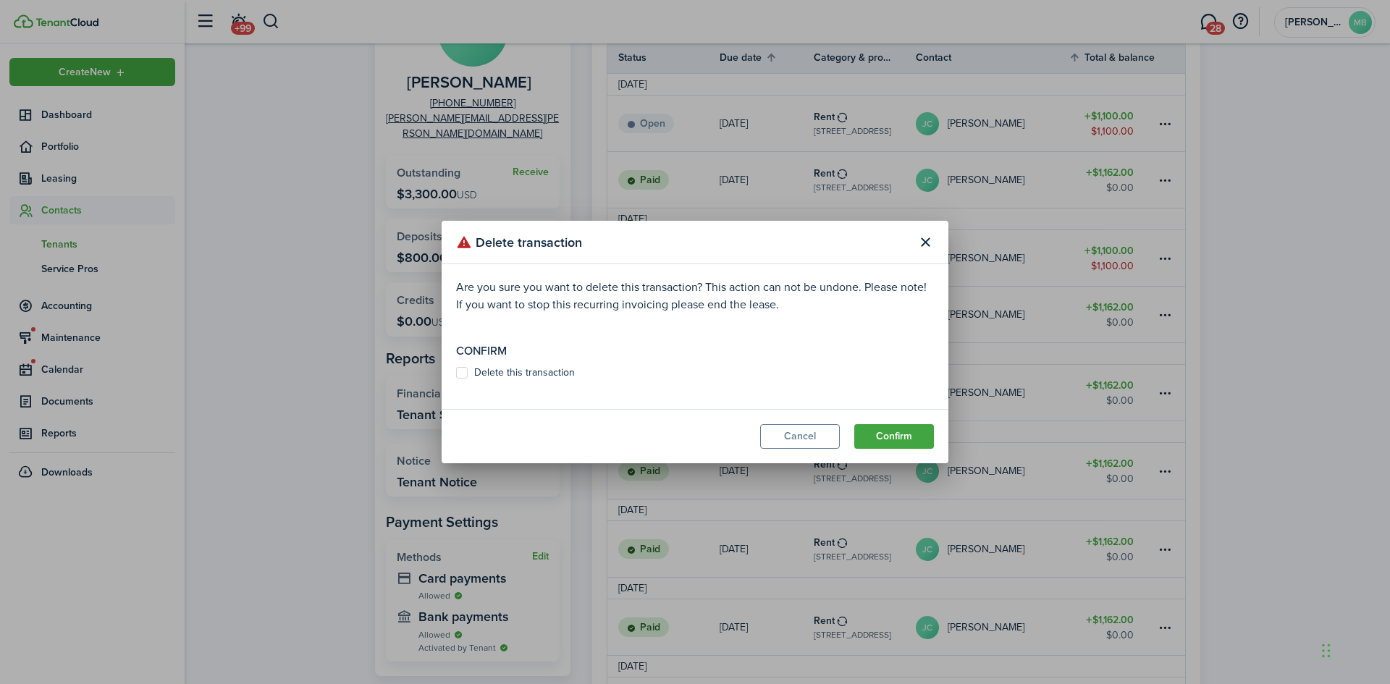
click at [463, 371] on label "Delete this transaction" at bounding box center [515, 373] width 119 height 12
click at [456, 373] on input "Delete this transaction" at bounding box center [455, 373] width 1 height 1
checkbox input "true"
click at [891, 430] on button "Confirm" at bounding box center [894, 436] width 80 height 25
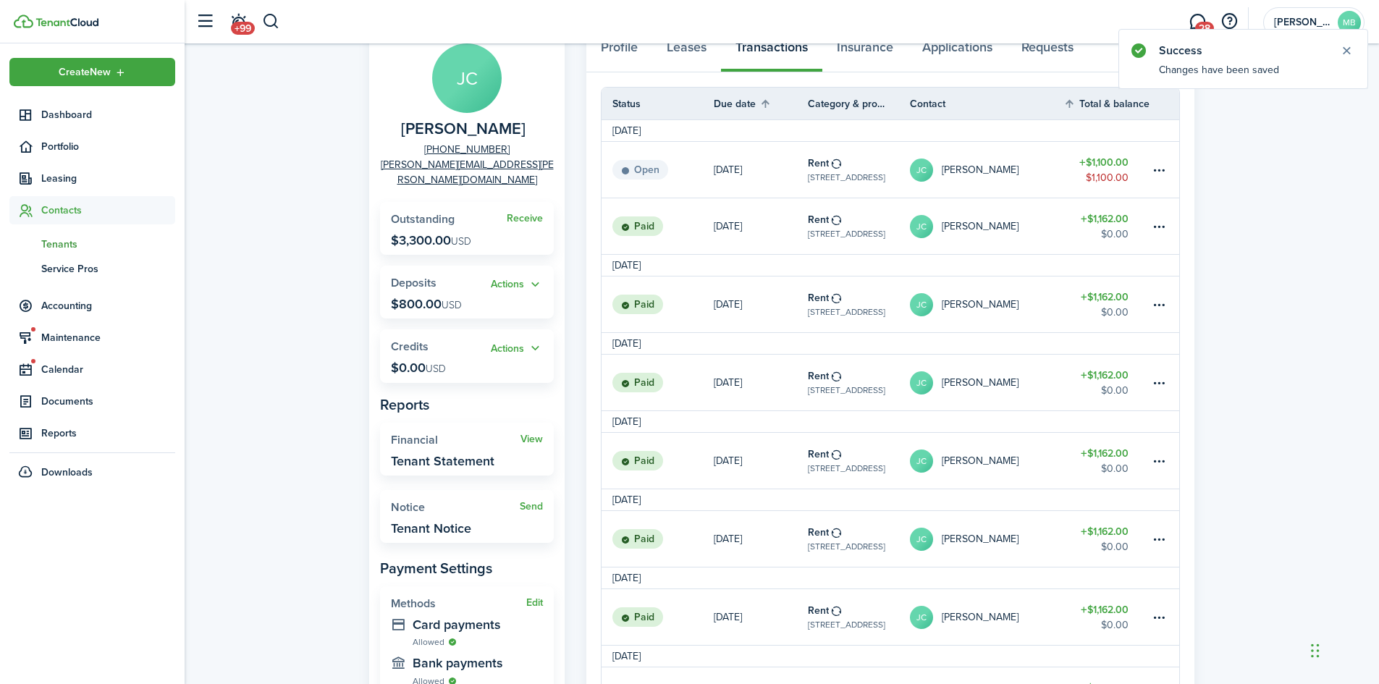
scroll to position [72, 0]
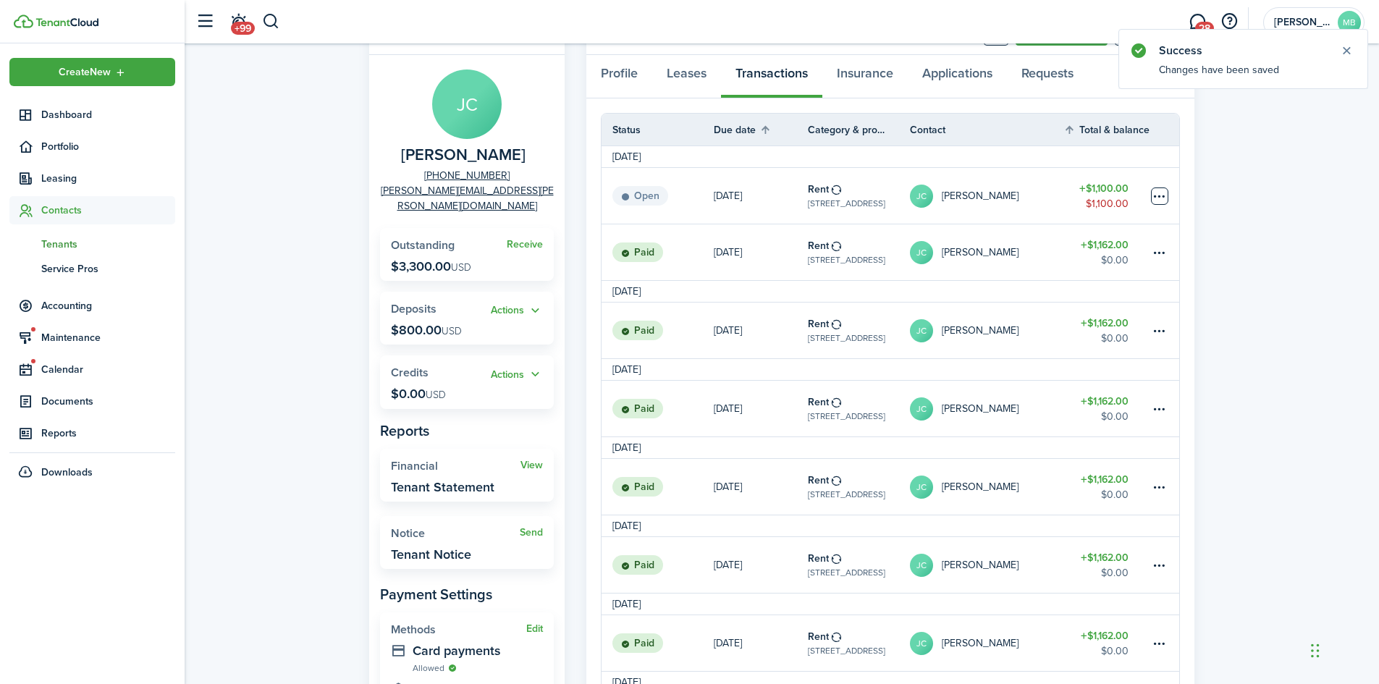
click at [1160, 193] on table-menu-btn-icon at bounding box center [1159, 195] width 17 height 17
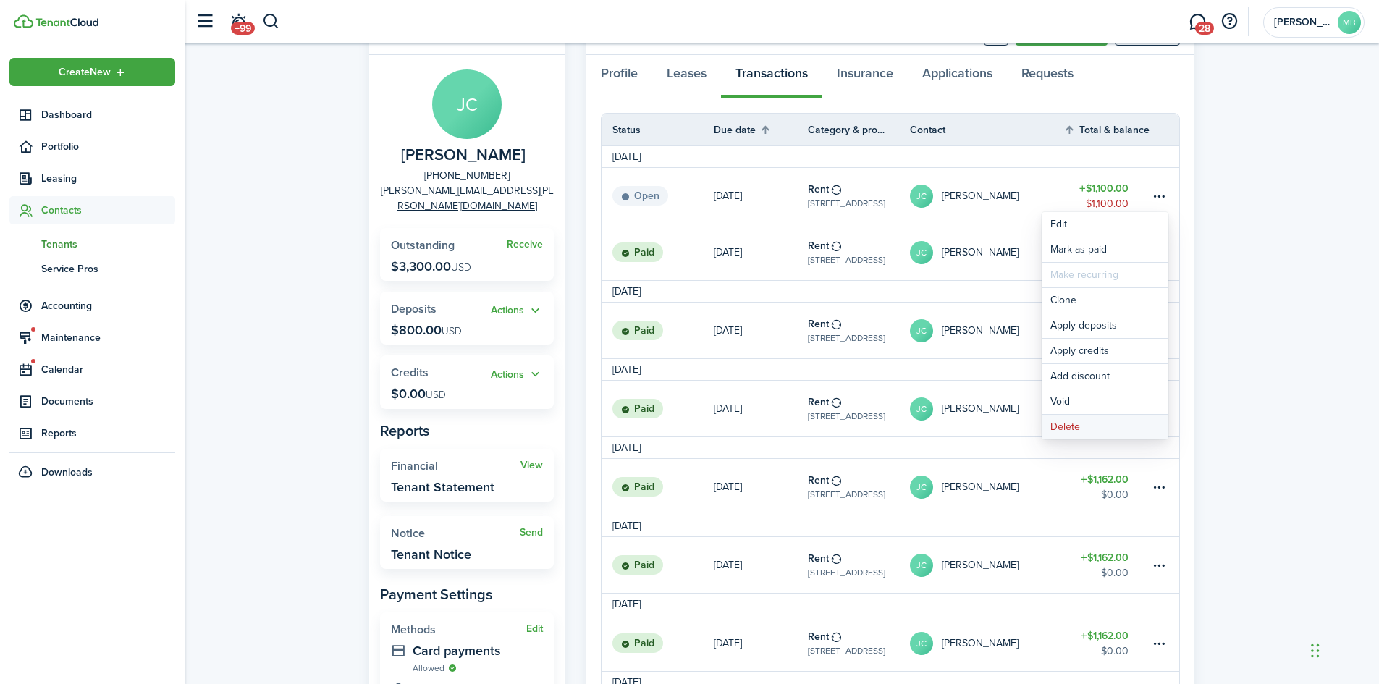
click at [1065, 423] on button "Delete" at bounding box center [1104, 427] width 127 height 25
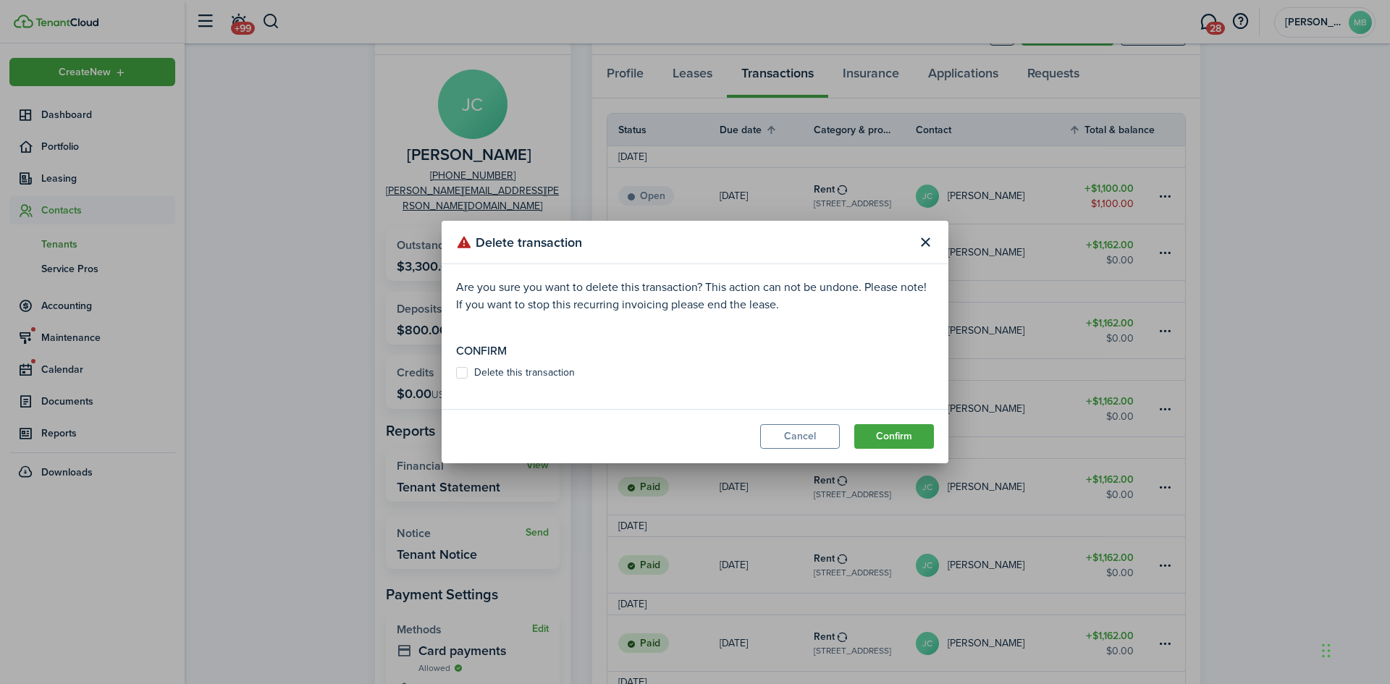
click at [463, 371] on label "Delete this transaction" at bounding box center [515, 373] width 119 height 12
click at [456, 373] on input "Delete this transaction" at bounding box center [455, 373] width 1 height 1
checkbox input "true"
click at [890, 428] on button "Confirm" at bounding box center [894, 436] width 80 height 25
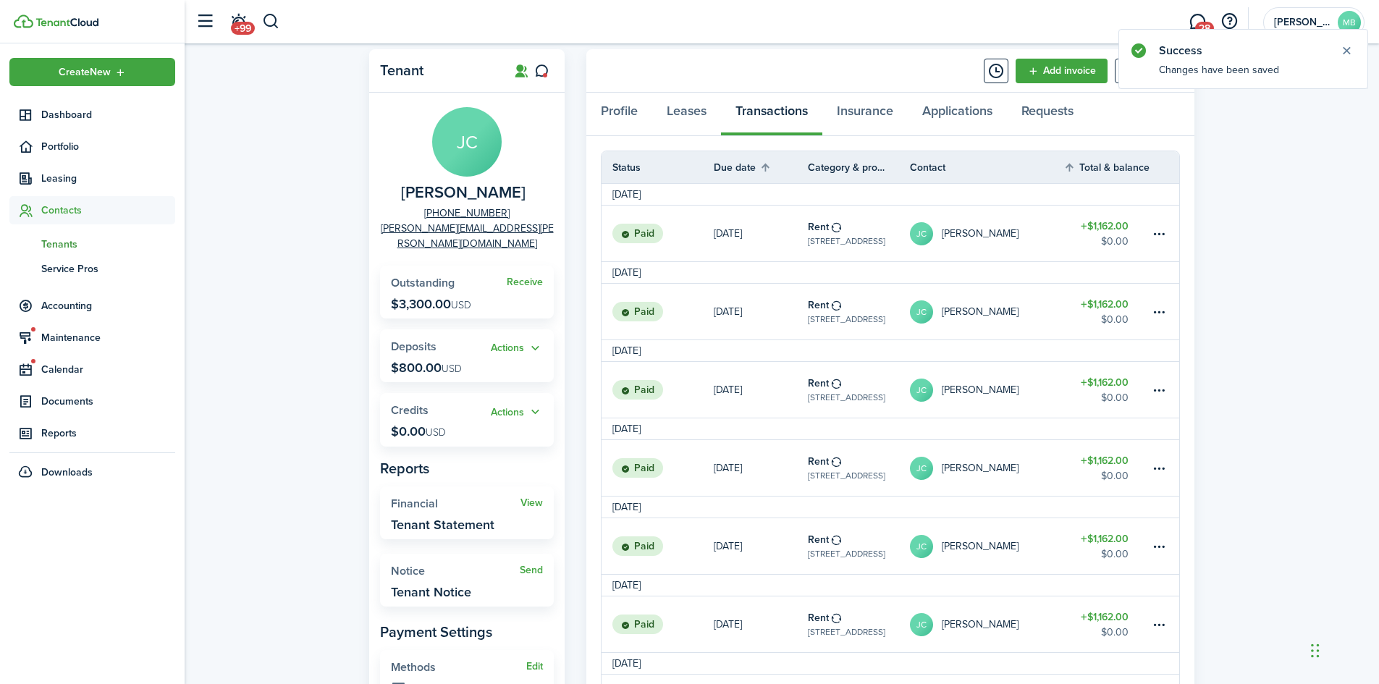
scroll to position [0, 0]
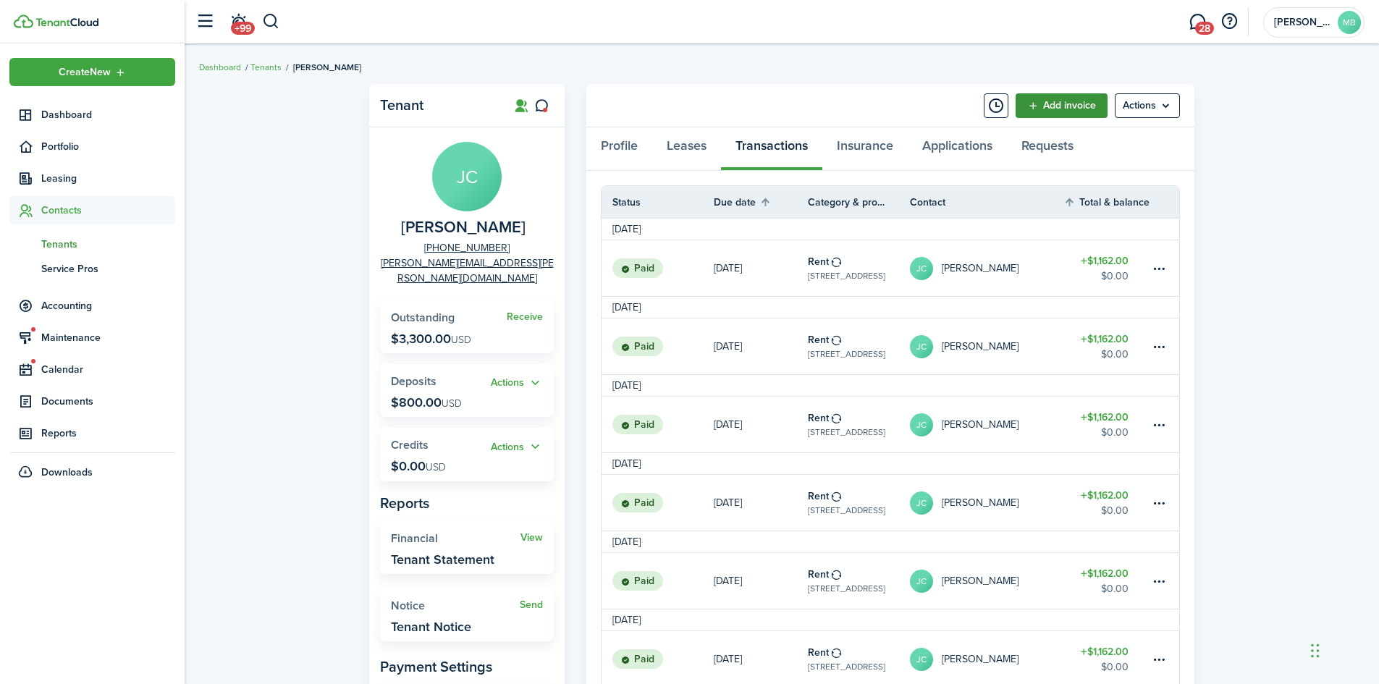
click at [1066, 106] on link "Add invoice" at bounding box center [1061, 105] width 92 height 25
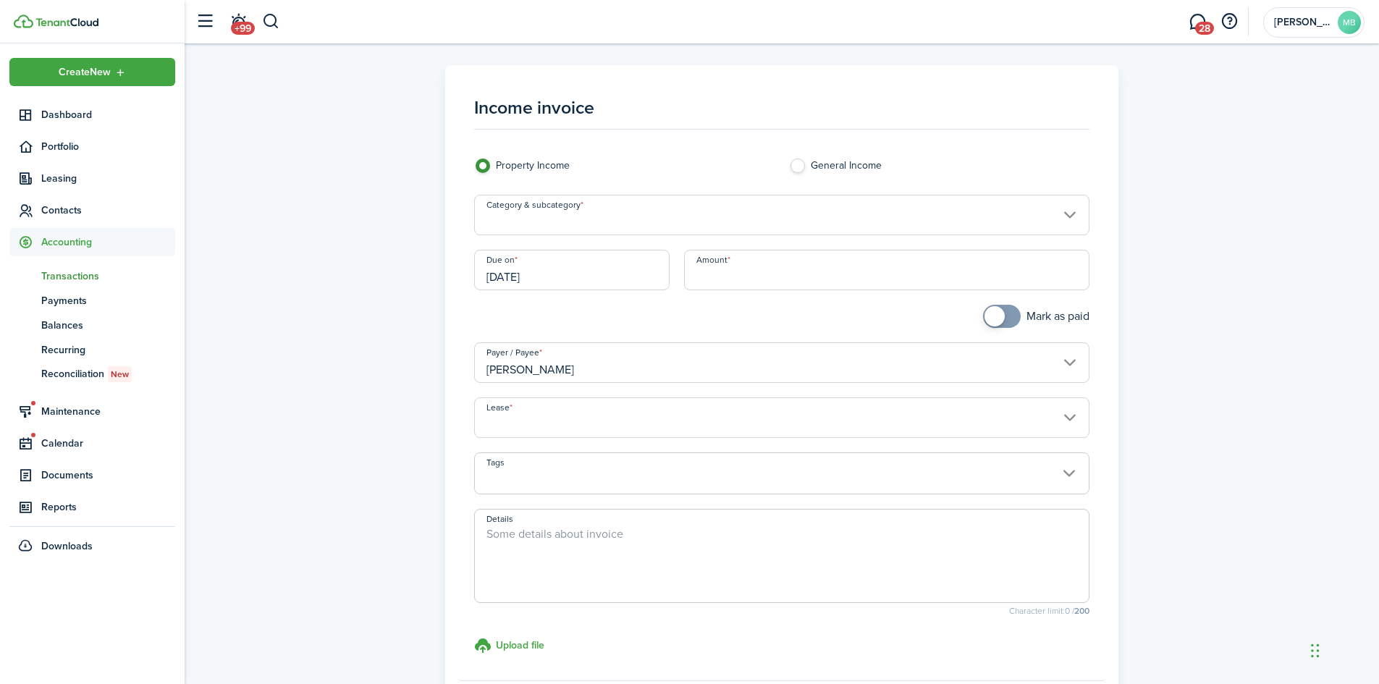
click at [554, 221] on input "Category & subcategory" at bounding box center [782, 215] width 616 height 41
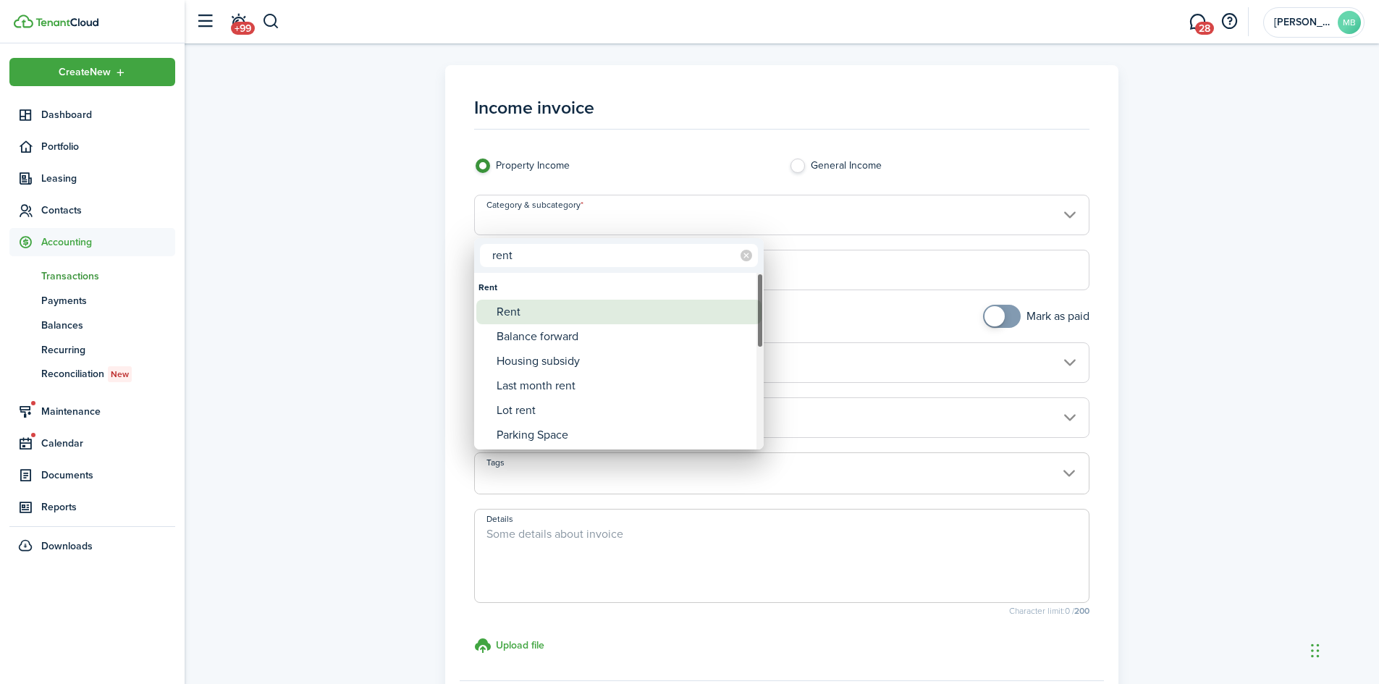
type input "rent"
click at [525, 310] on div "Rent" at bounding box center [624, 312] width 256 height 25
type input "Rent"
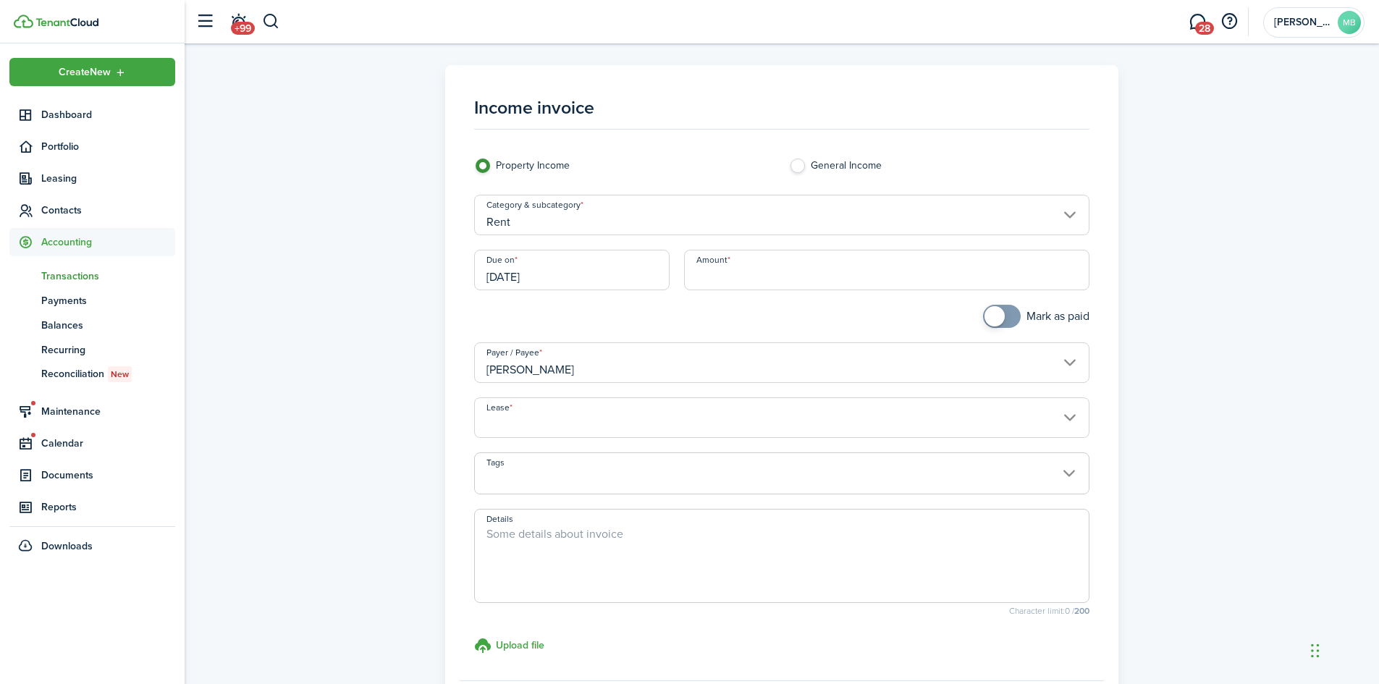
click at [542, 264] on input "[DATE]" at bounding box center [571, 270] width 195 height 41
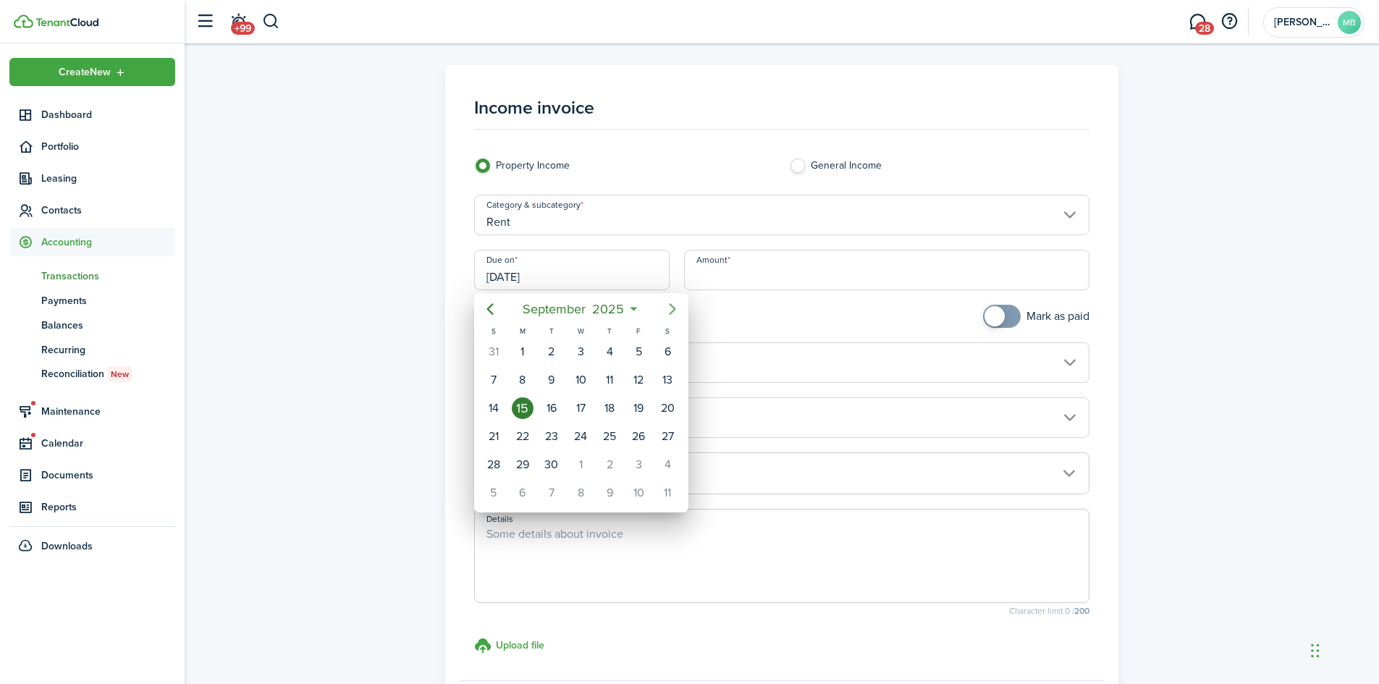
click at [671, 304] on icon "Next page" at bounding box center [672, 308] width 17 height 17
click at [582, 349] on div "1" at bounding box center [581, 352] width 22 height 22
type input "[DATE]"
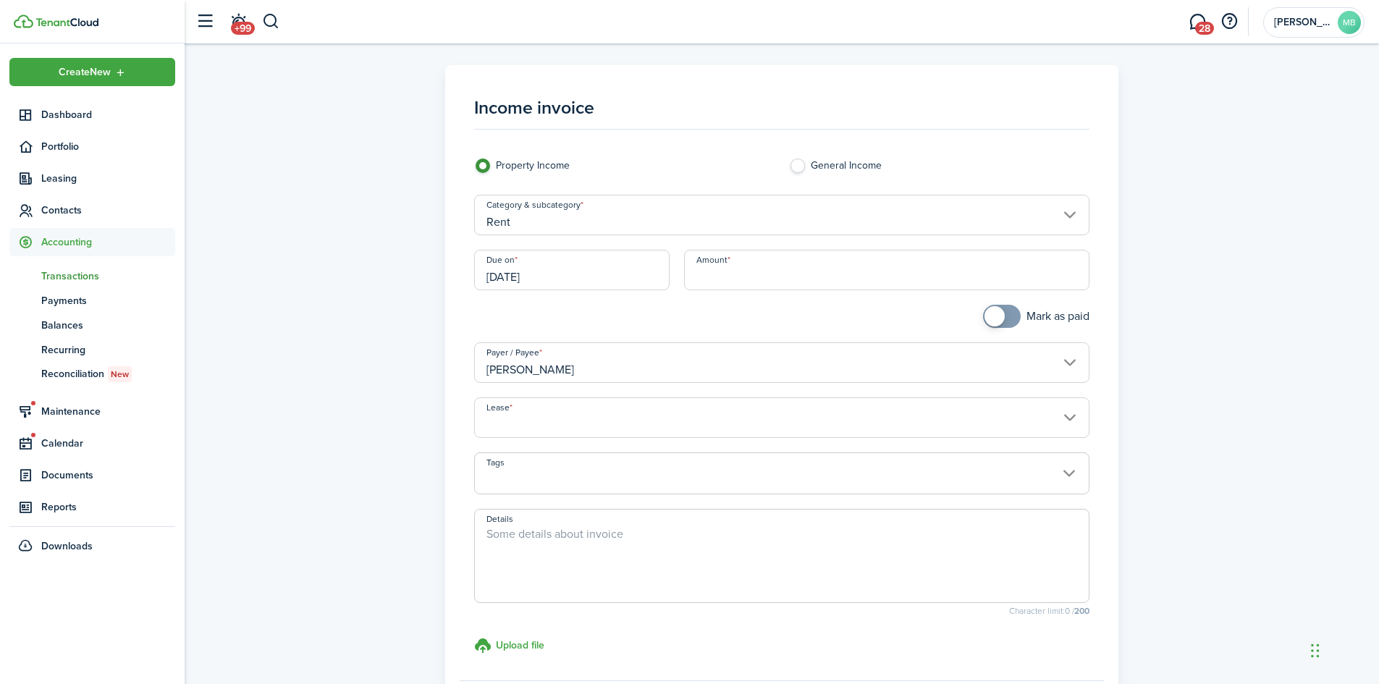
click at [723, 266] on input "Amount" at bounding box center [887, 270] width 406 height 41
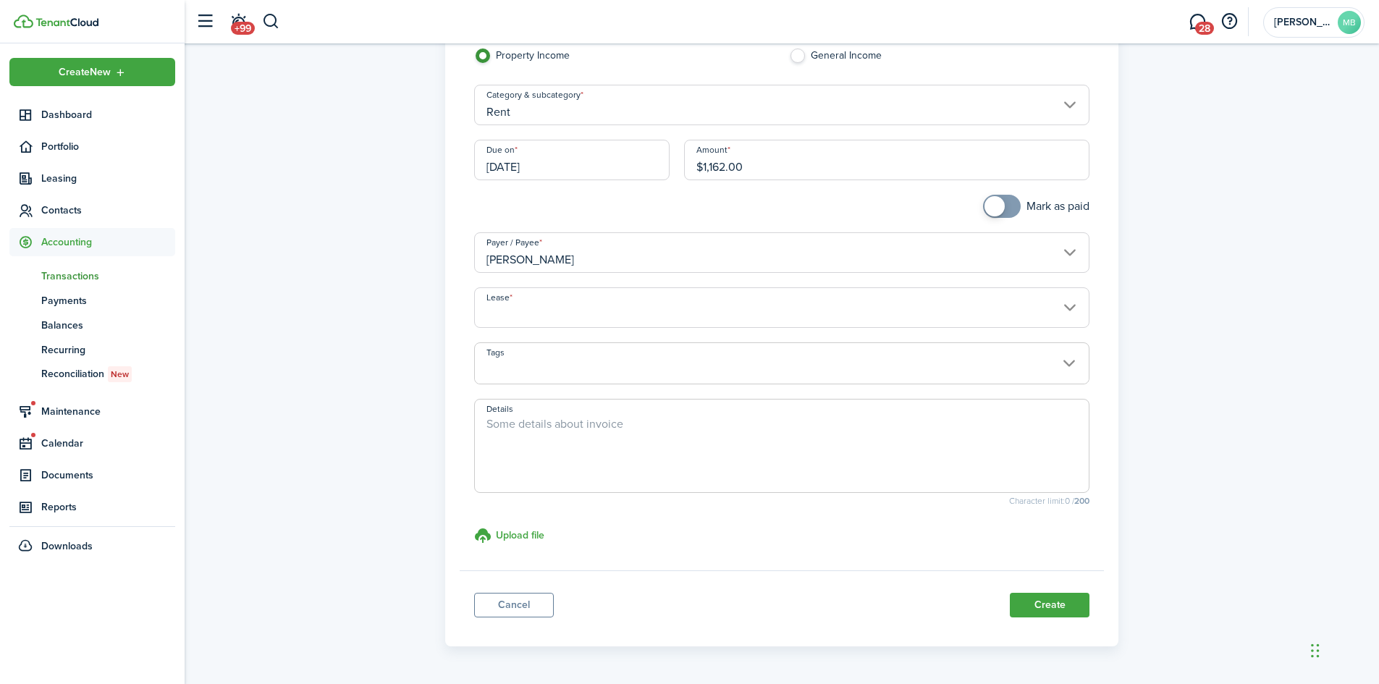
scroll to position [145, 0]
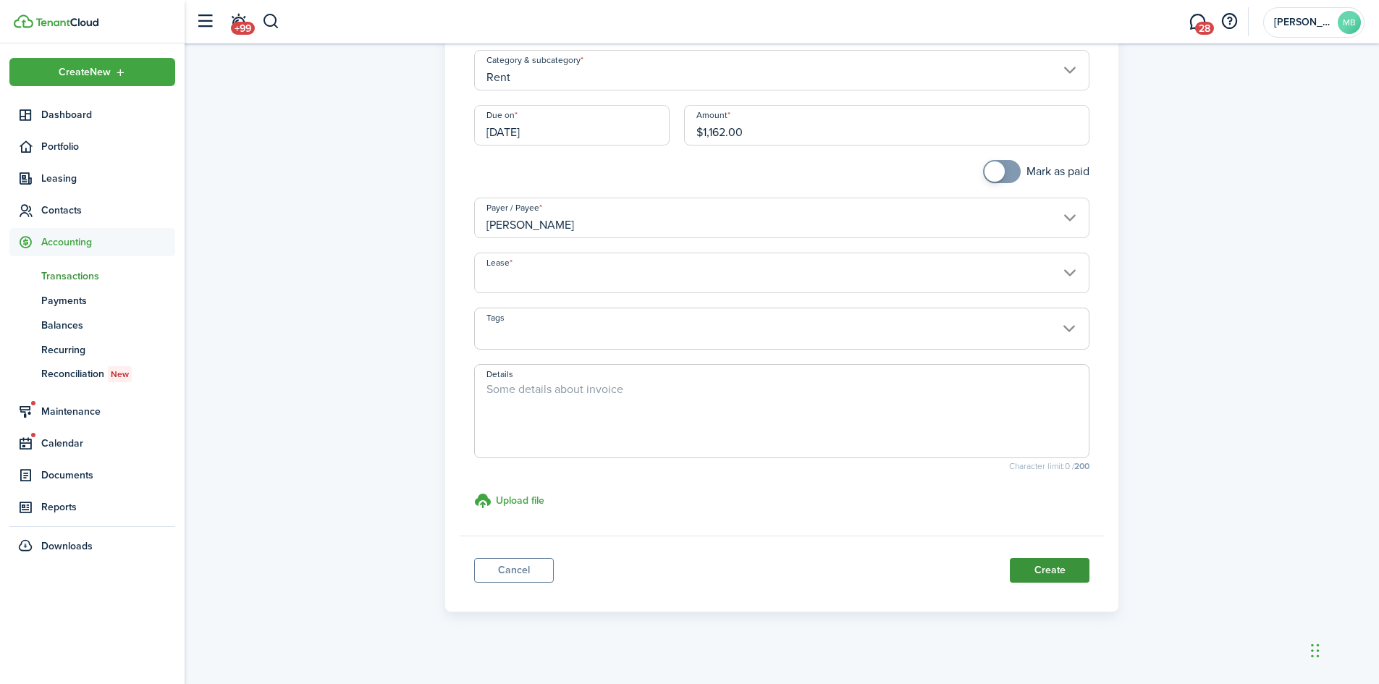
type input "$1,162.00"
click at [1034, 572] on button "Create" at bounding box center [1050, 570] width 80 height 25
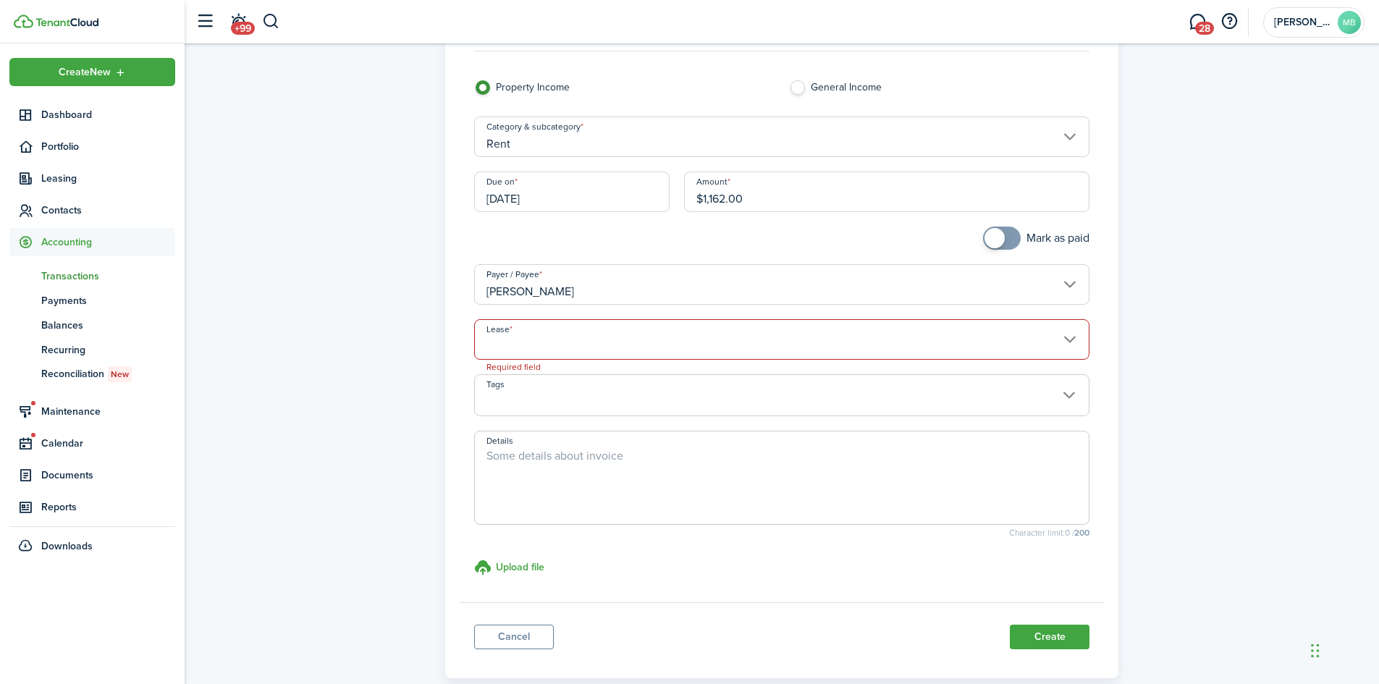
scroll to position [75, 0]
click at [865, 339] on input "Lease" at bounding box center [782, 342] width 616 height 41
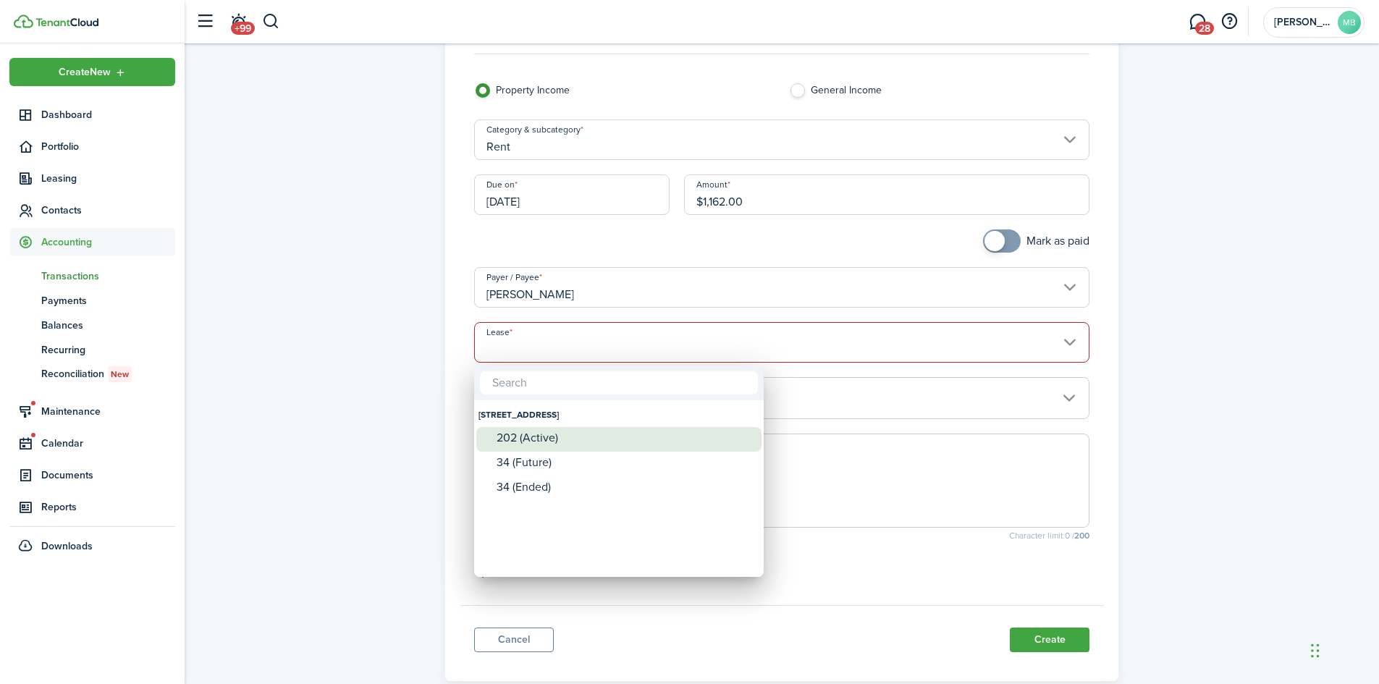
click at [539, 440] on div "202 (Active)" at bounding box center [624, 437] width 256 height 13
type input "[STREET_ADDRESS]. Lease #202 (Active)"
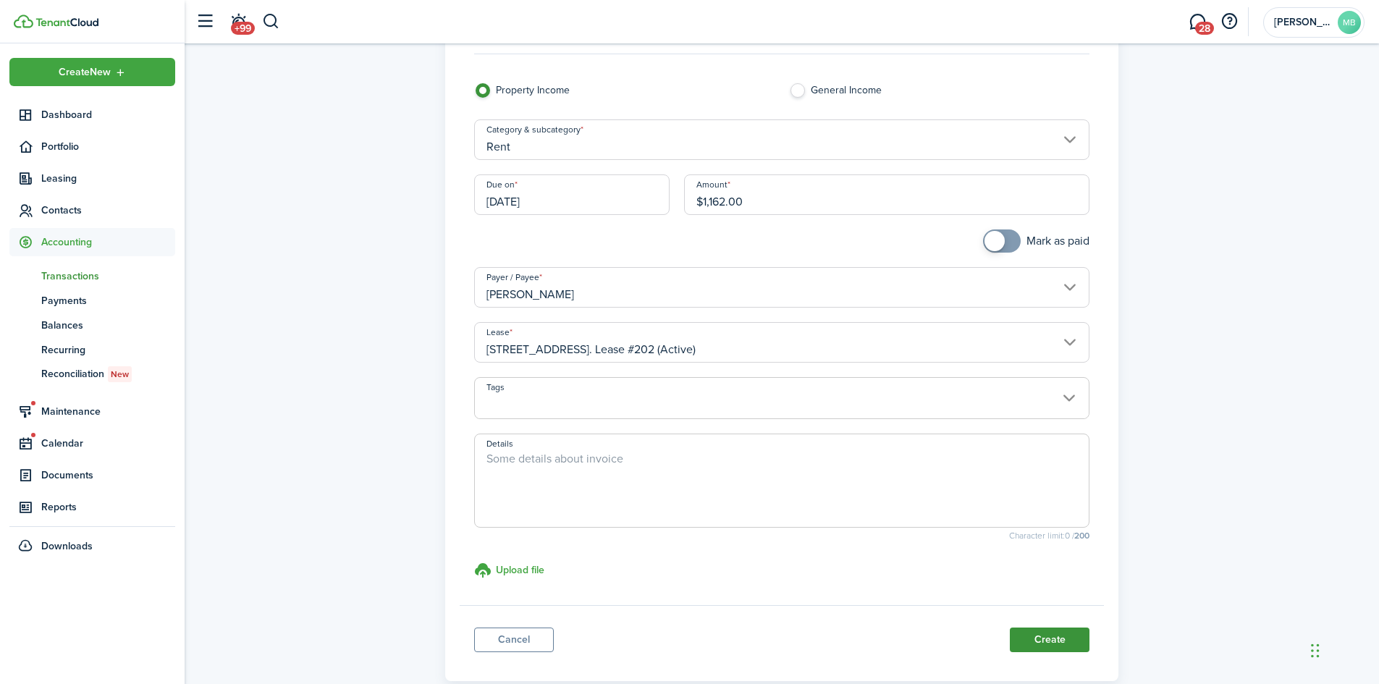
click at [1051, 639] on button "Create" at bounding box center [1050, 639] width 80 height 25
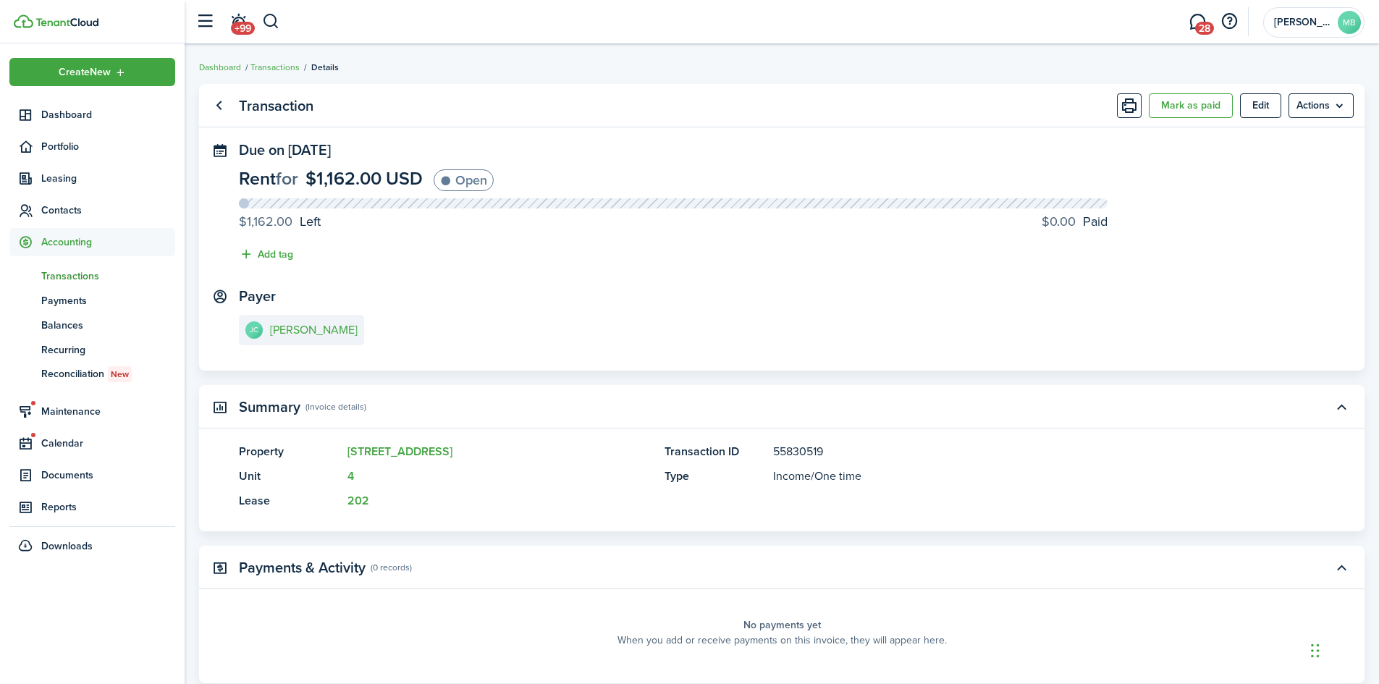
scroll to position [75, 0]
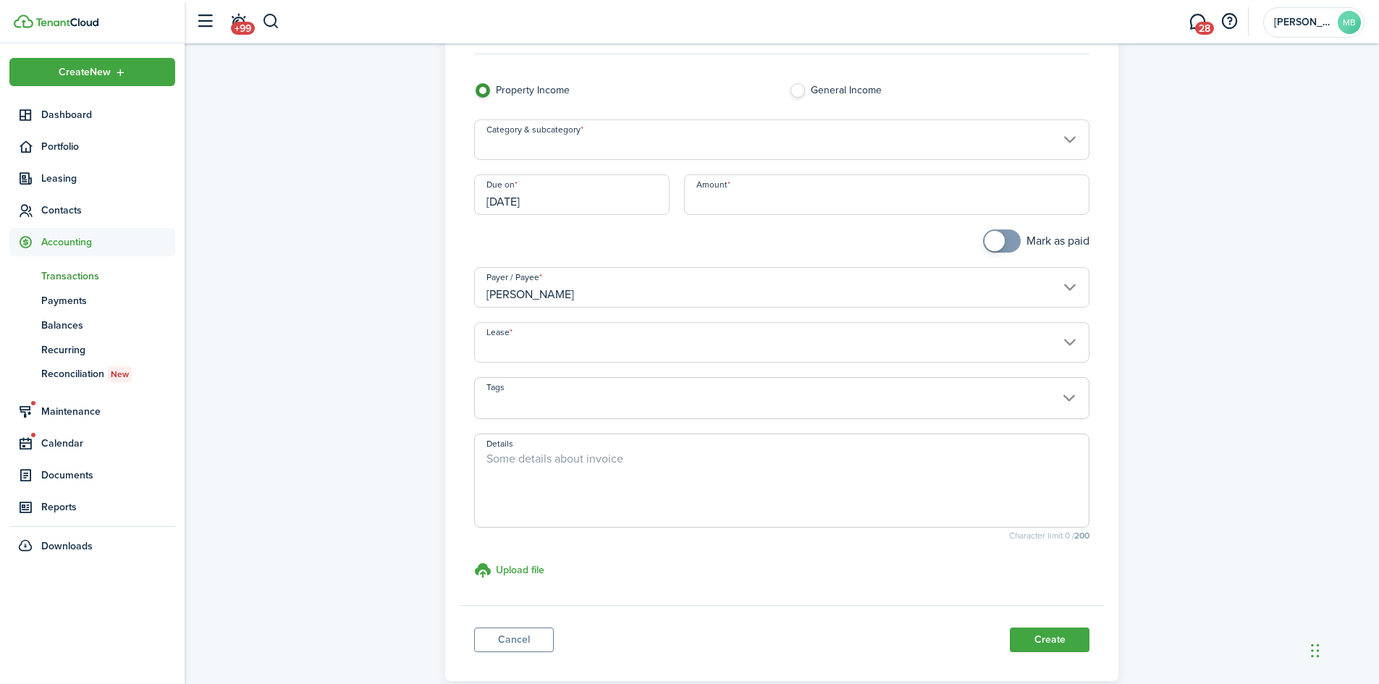
click at [62, 272] on span "Transactions" at bounding box center [108, 276] width 134 height 15
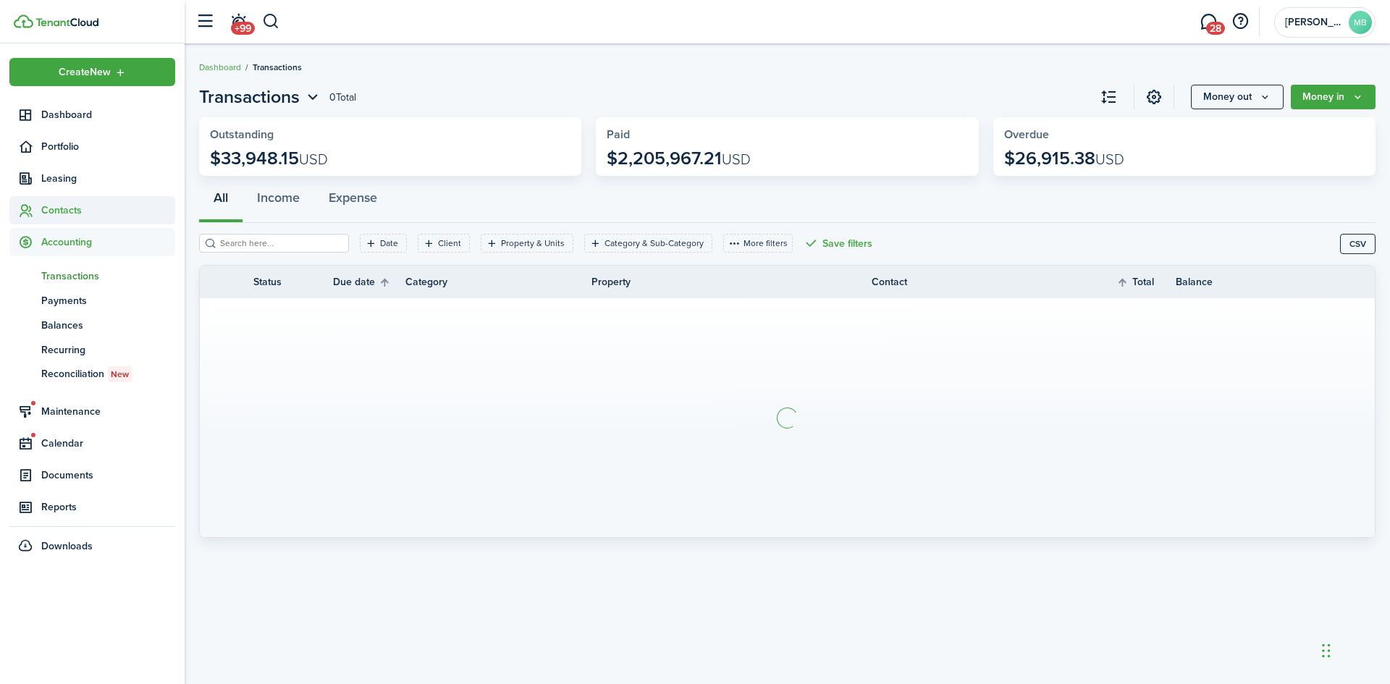
click at [48, 205] on span "Contacts" at bounding box center [108, 210] width 134 height 15
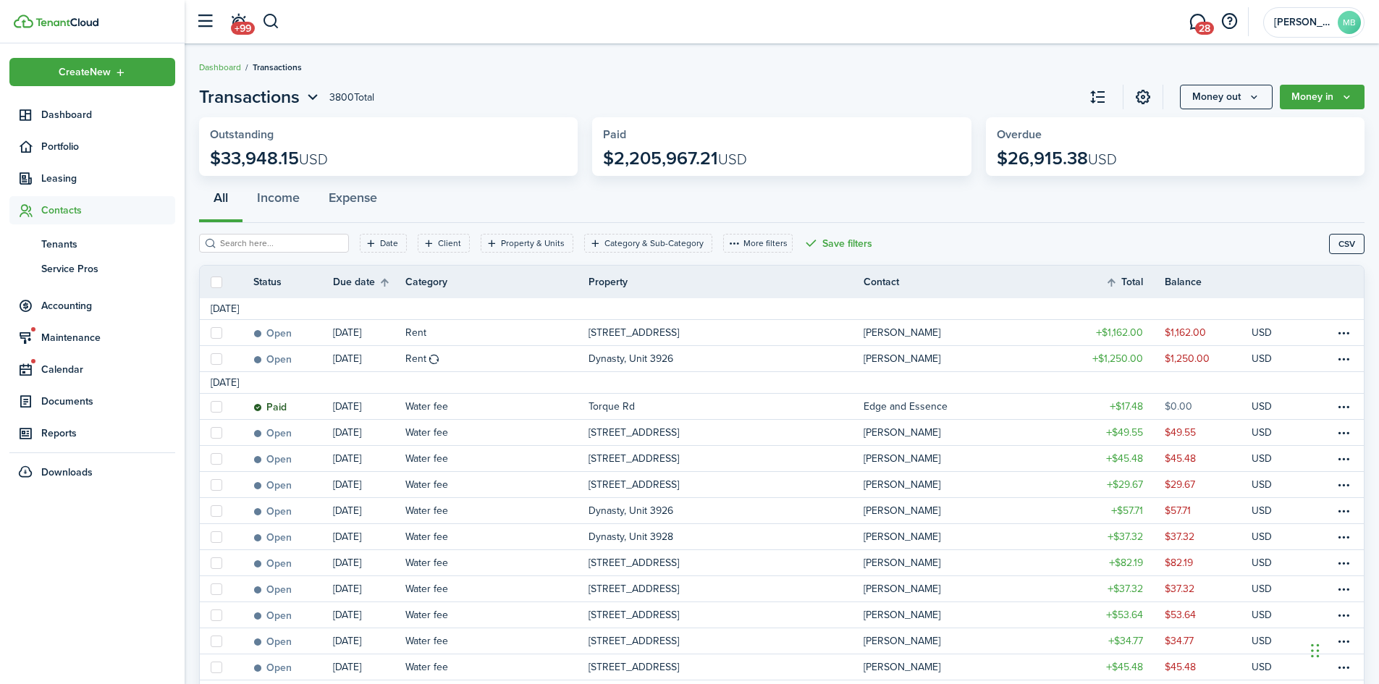
click at [266, 237] on input "search" at bounding box center [279, 244] width 127 height 14
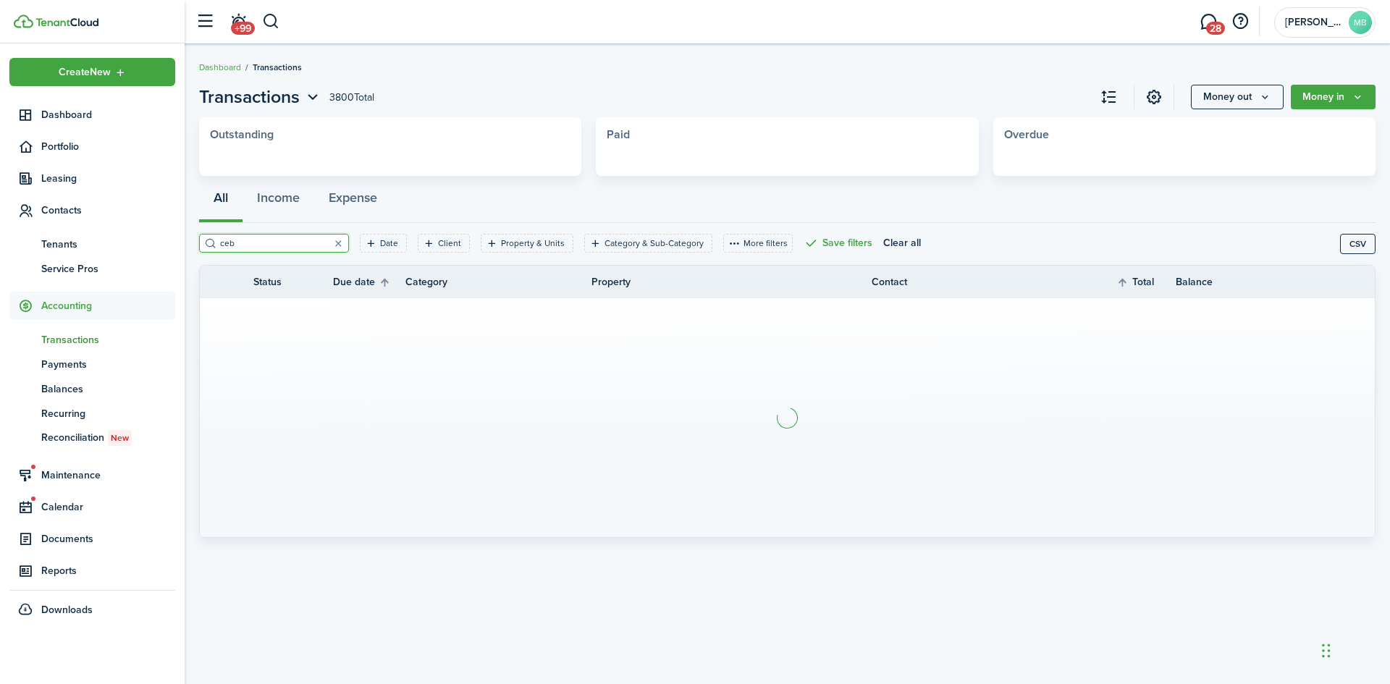
type input "[GEOGRAPHIC_DATA]"
